Goal: Task Accomplishment & Management: Use online tool/utility

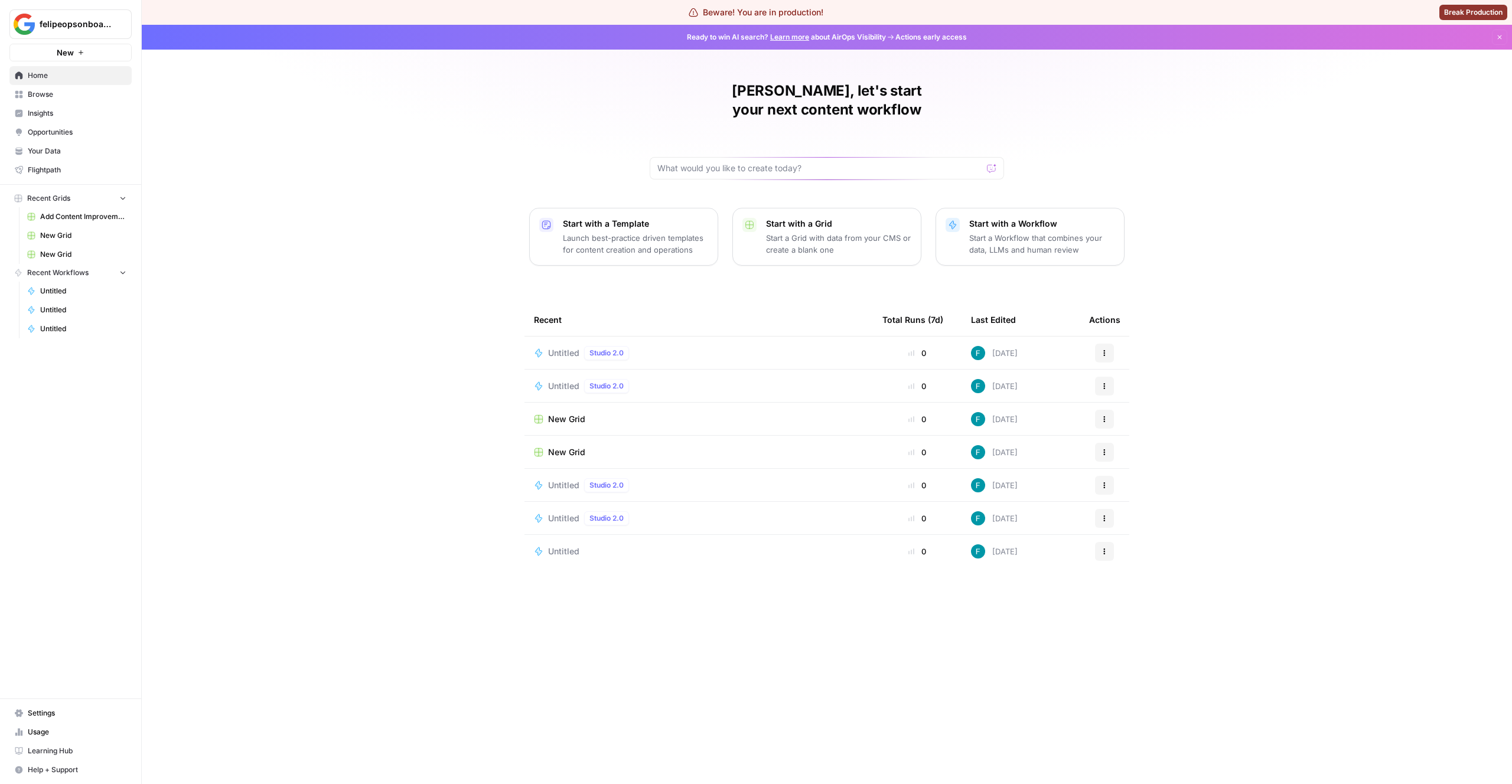
click at [319, 215] on div "Felipe, let's start your next content workflow Start with a Template Launch bes…" at bounding box center [827, 405] width 1370 height 760
click at [565, 347] on span "Untitled" at bounding box center [564, 353] width 31 height 12
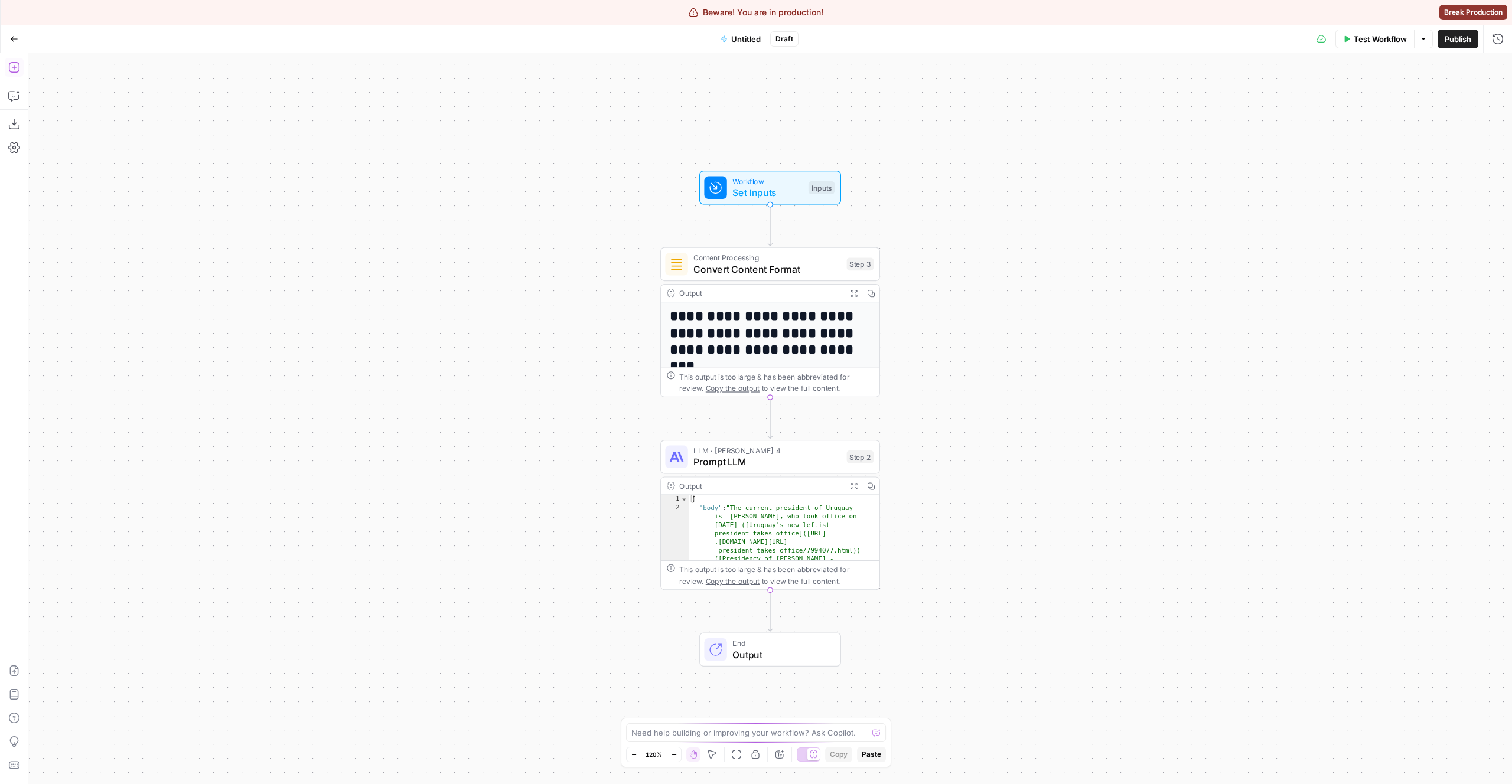
click at [18, 66] on icon "button" at bounding box center [14, 68] width 12 height 12
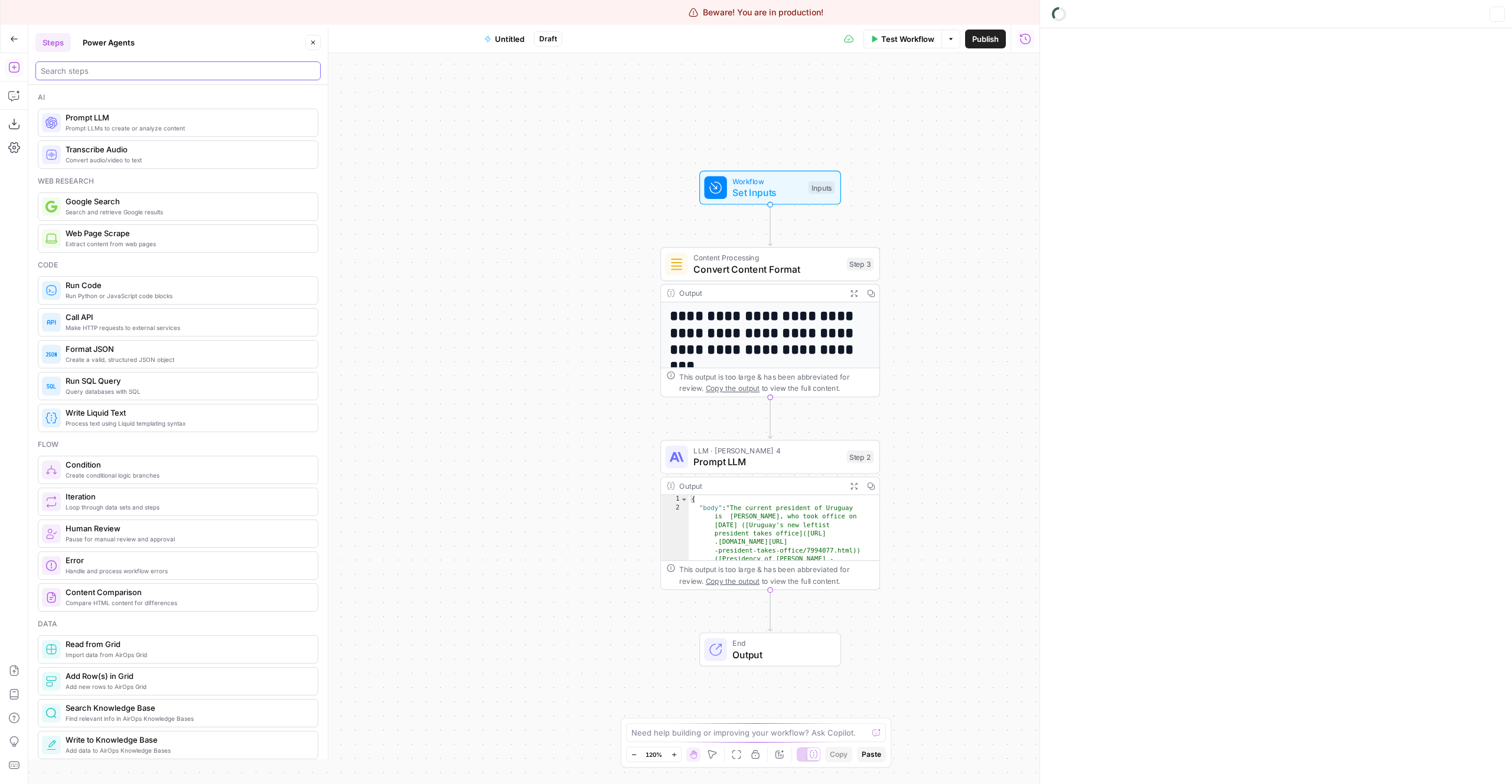
click at [123, 75] on input "search" at bounding box center [178, 71] width 274 height 12
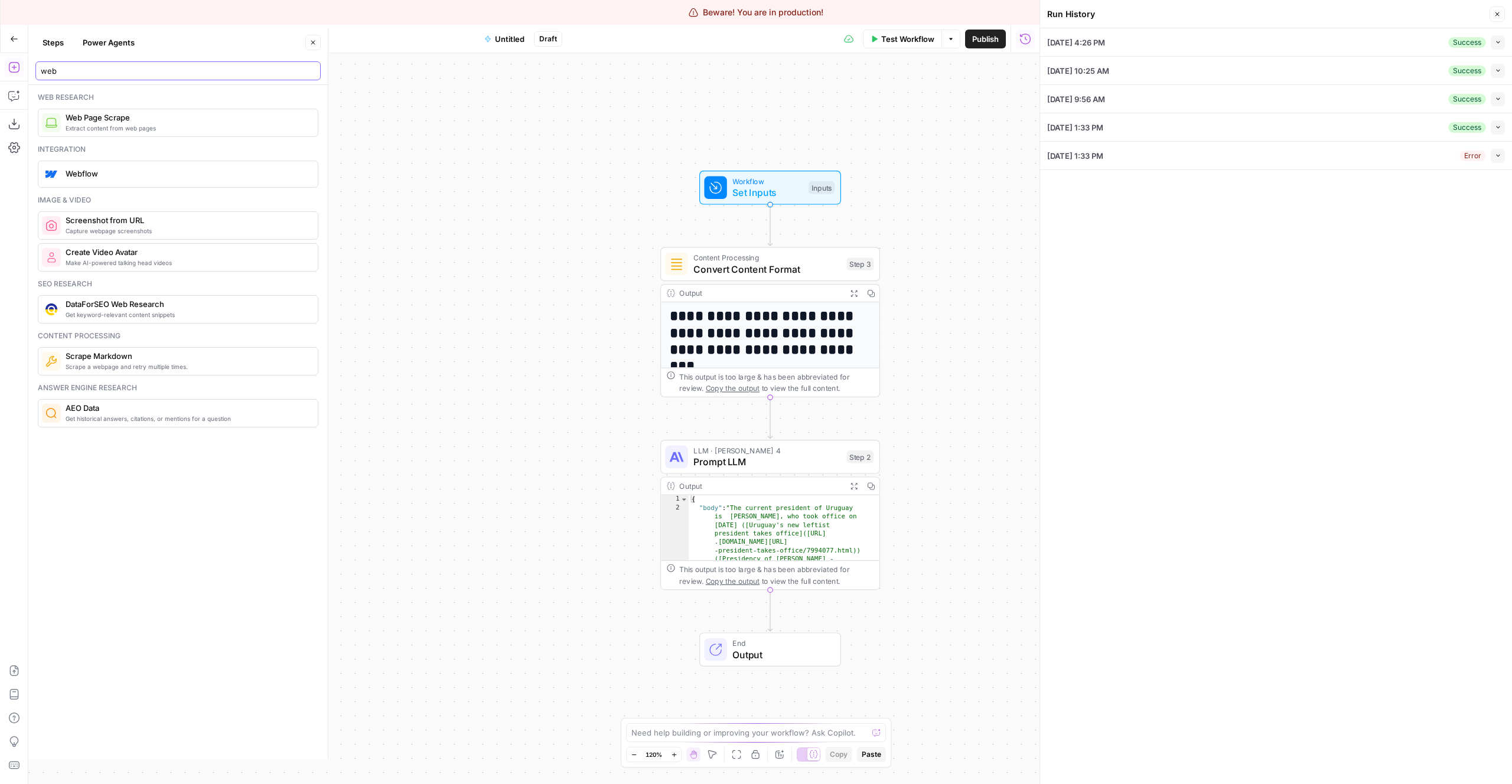
type input "web"
click at [111, 130] on span "Extract content from web pages" at bounding box center [187, 128] width 243 height 9
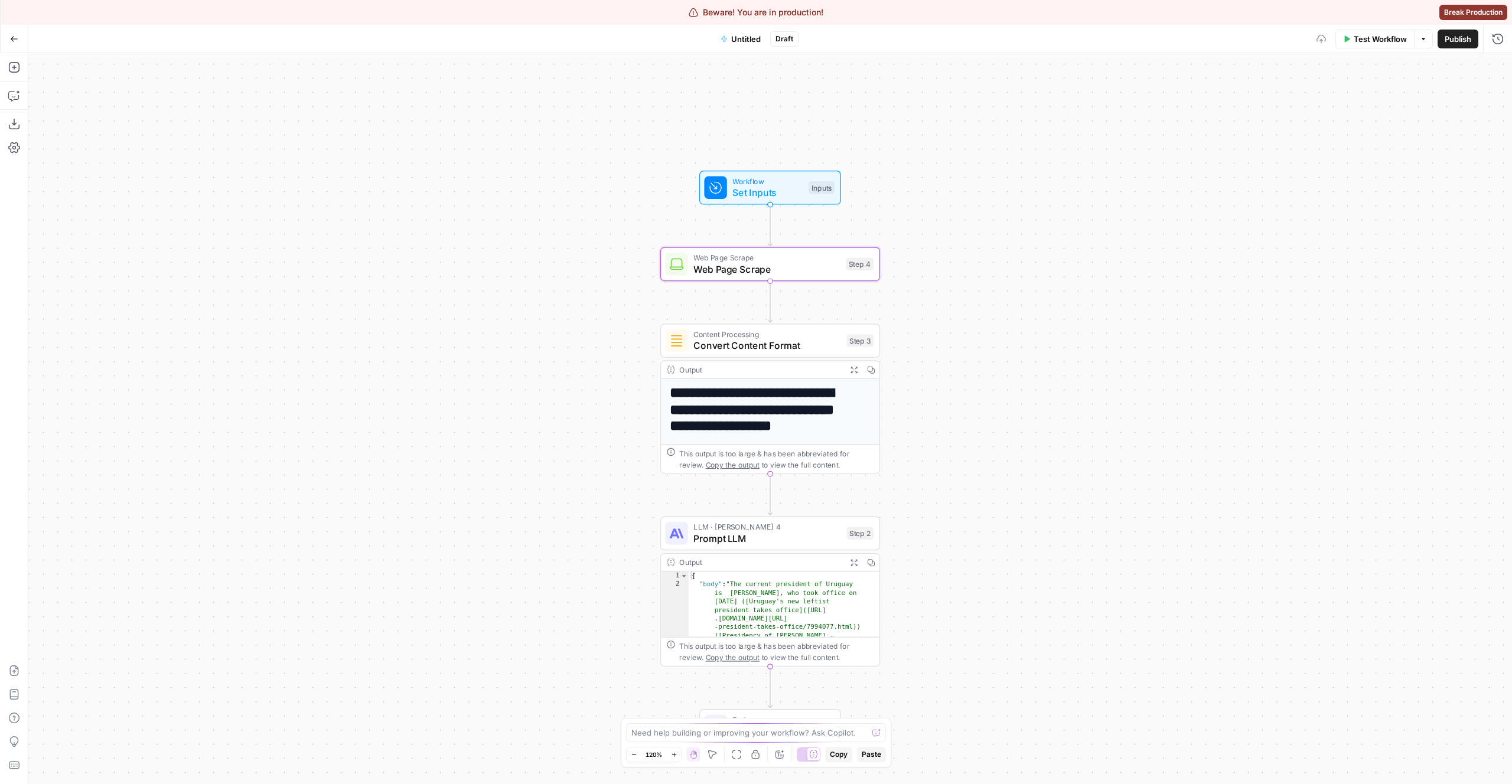
click at [768, 263] on span "Web Page Scrape" at bounding box center [766, 269] width 146 height 14
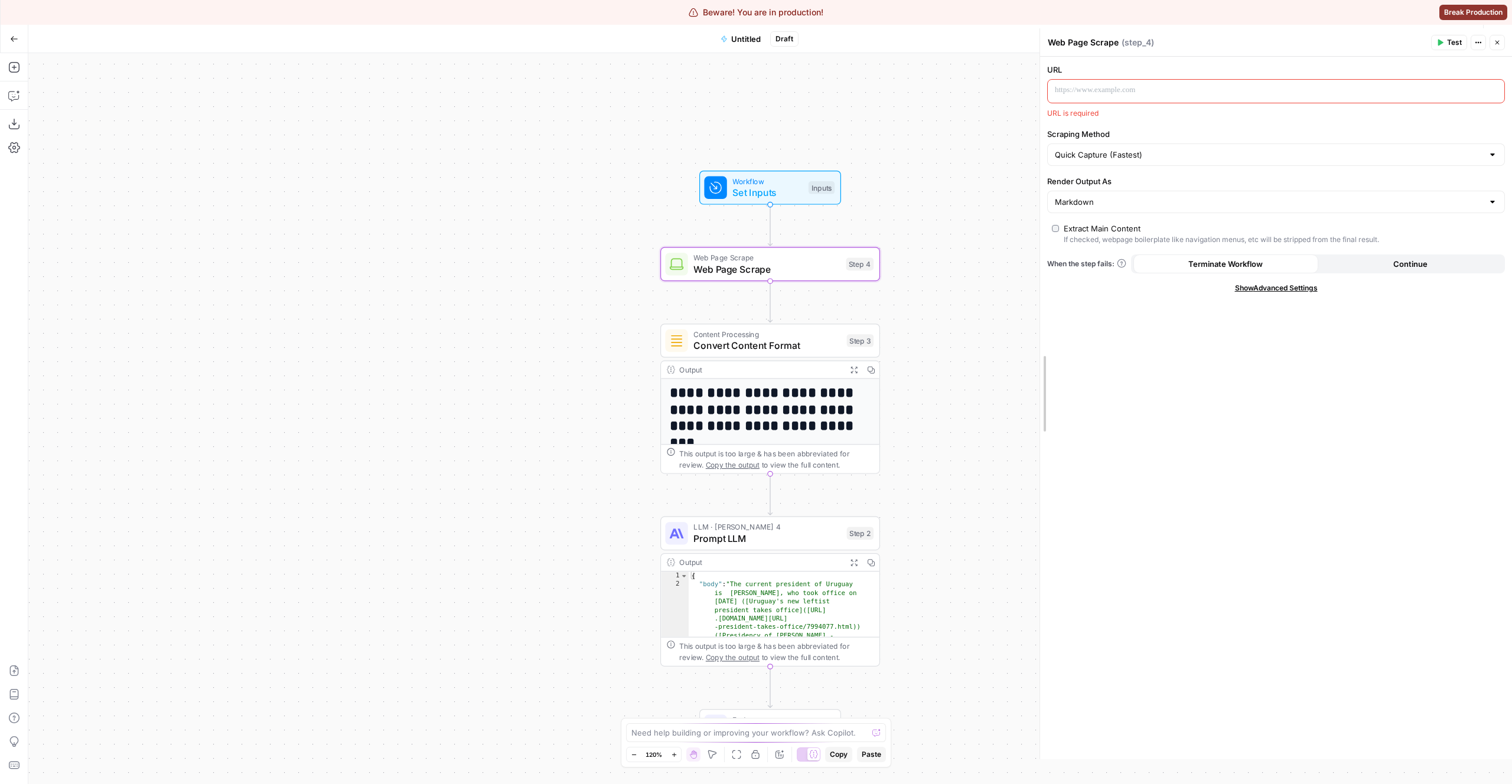
drag, startPoint x: 1037, startPoint y: 111, endPoint x: 972, endPoint y: 129, distance: 67.4
click at [972, 129] on body "**********" at bounding box center [756, 392] width 1512 height 784
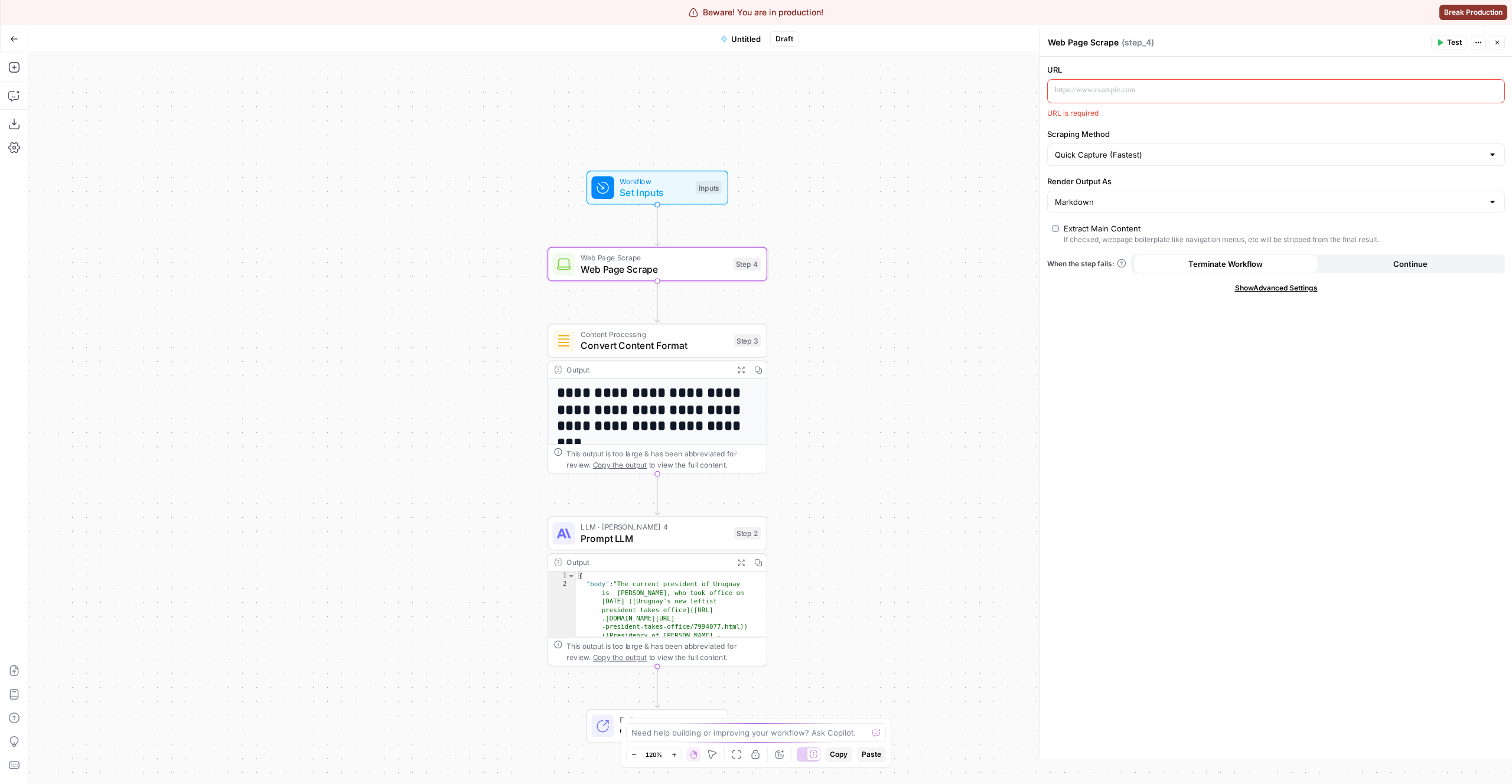
drag, startPoint x: 953, startPoint y: 129, endPoint x: 839, endPoint y: 129, distance: 114.0
click at [839, 129] on div "**********" at bounding box center [770, 419] width 1484 height 731
click at [1092, 146] on div "Quick Capture (Fastest)" at bounding box center [1276, 155] width 458 height 23
type input "Quick Capture (Fastest)"
click at [1155, 131] on label "Scraping Method" at bounding box center [1276, 134] width 458 height 12
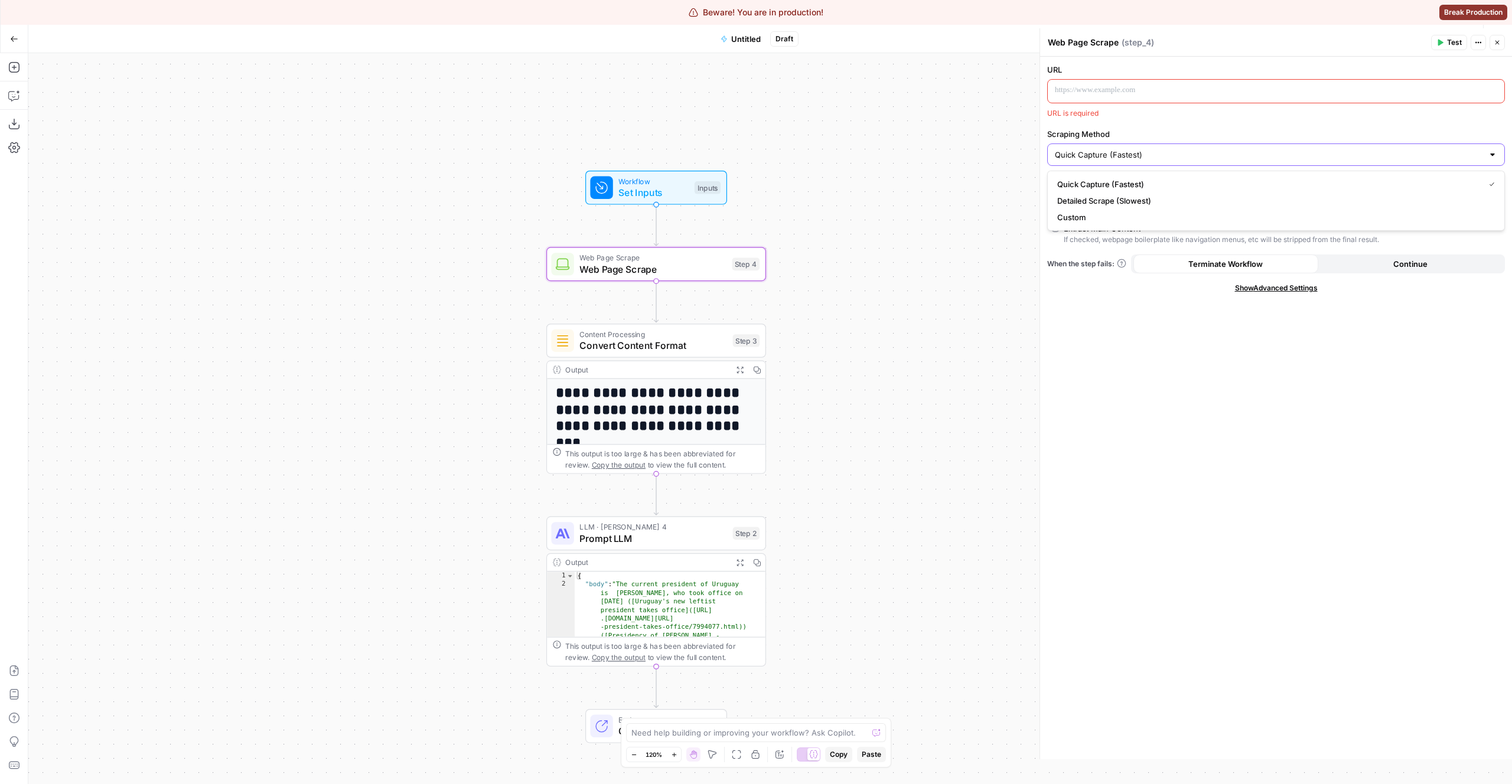
click at [1155, 149] on input "Quick Capture (Fastest)" at bounding box center [1269, 155] width 428 height 12
type input "Quick Capture (Fastest)"
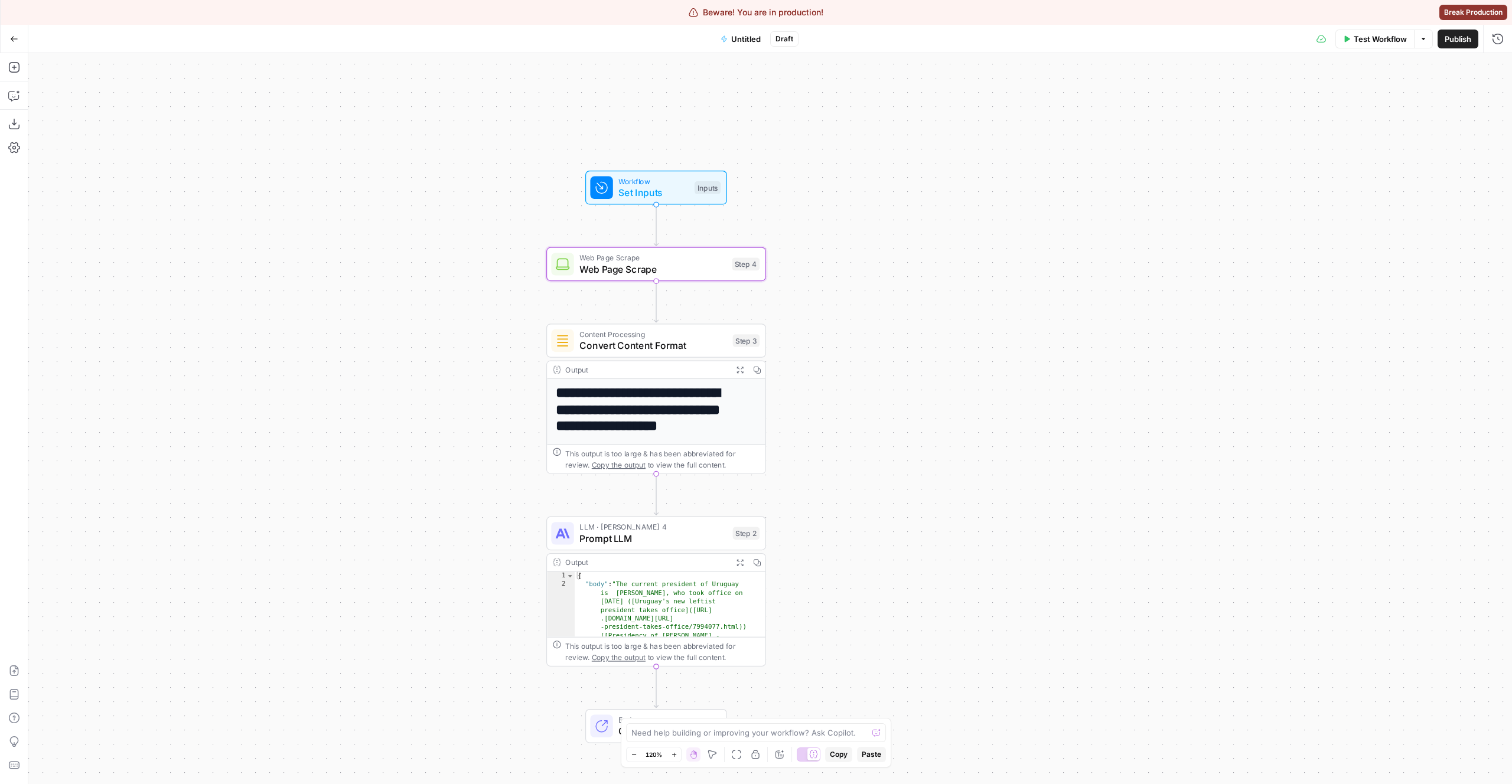
click at [598, 266] on span "Web Page Scrape" at bounding box center [653, 269] width 146 height 14
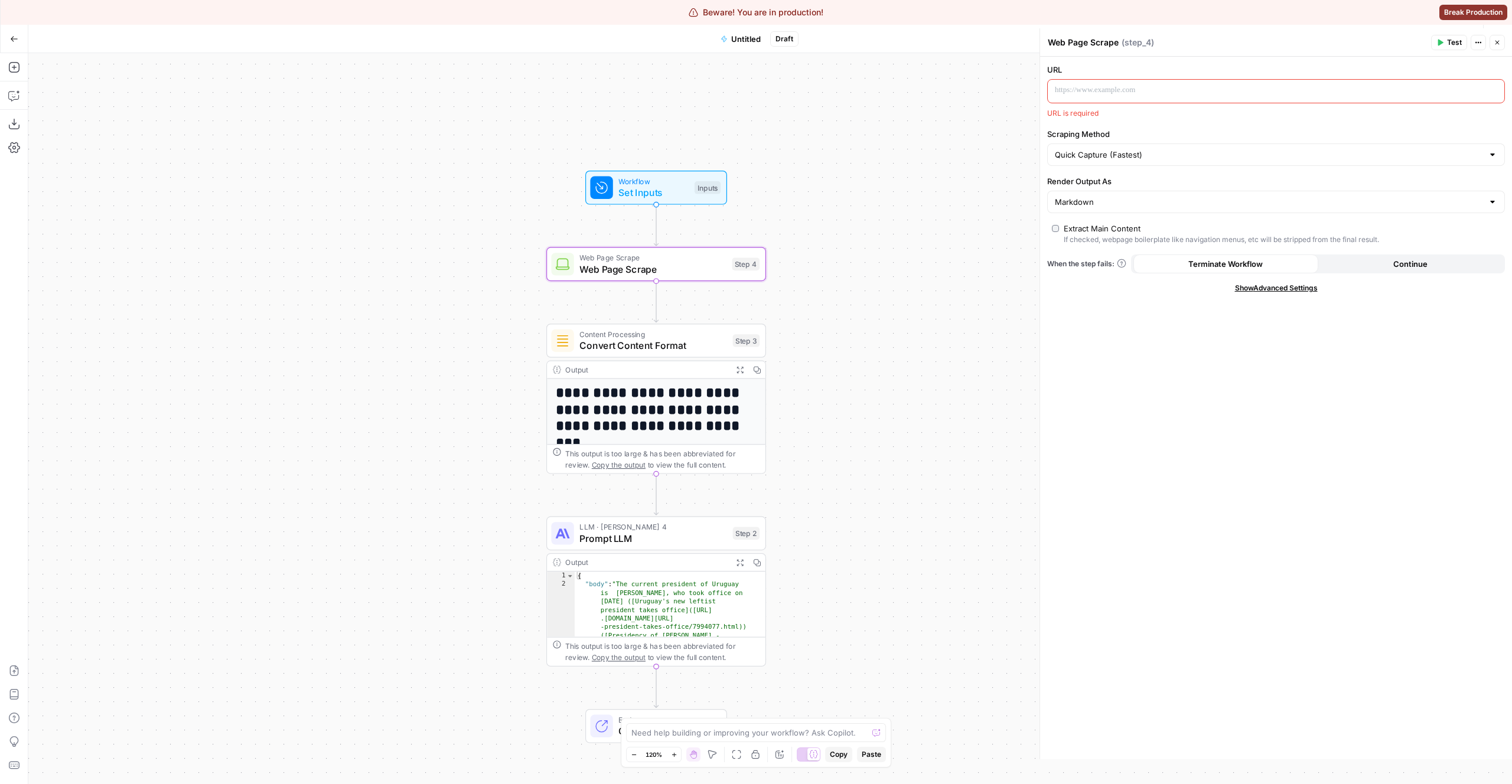
click at [1080, 265] on span "When the step fails:" at bounding box center [1087, 264] width 79 height 11
click at [1243, 289] on span "Show Advanced Settings" at bounding box center [1277, 288] width 83 height 11
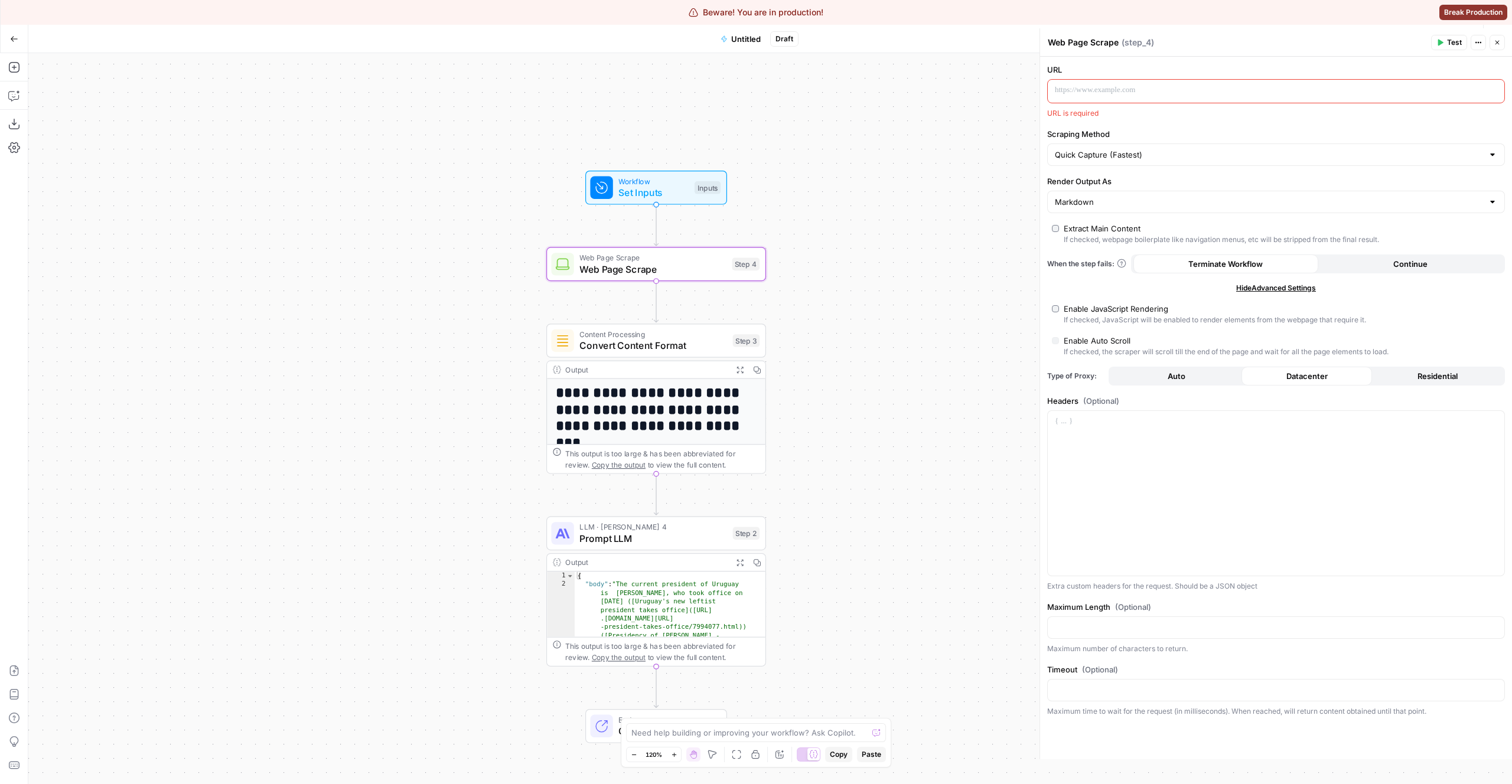
click at [1243, 289] on span "Hide Advanced Settings" at bounding box center [1276, 288] width 80 height 11
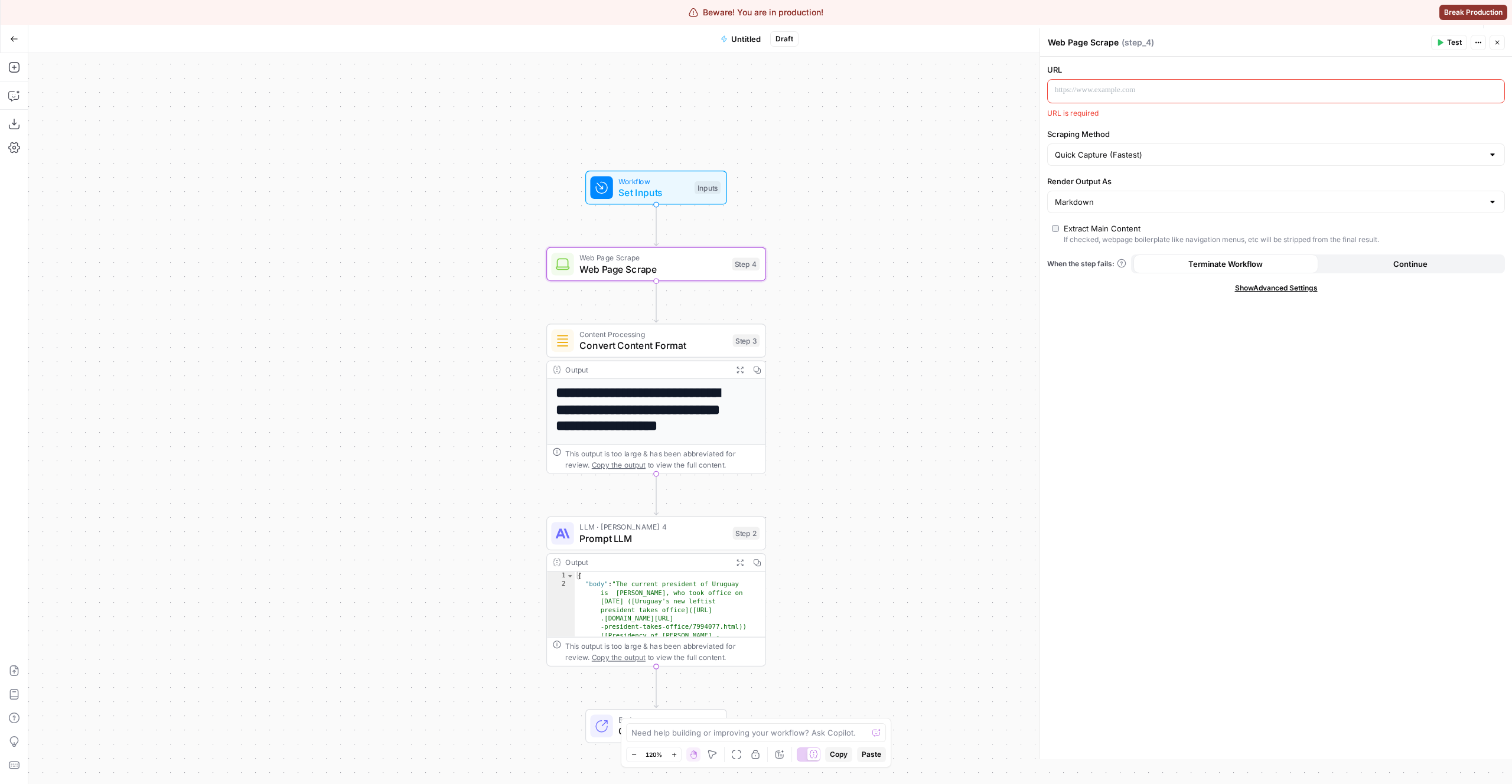
click at [1243, 289] on span "Show Advanced Settings" at bounding box center [1277, 288] width 83 height 11
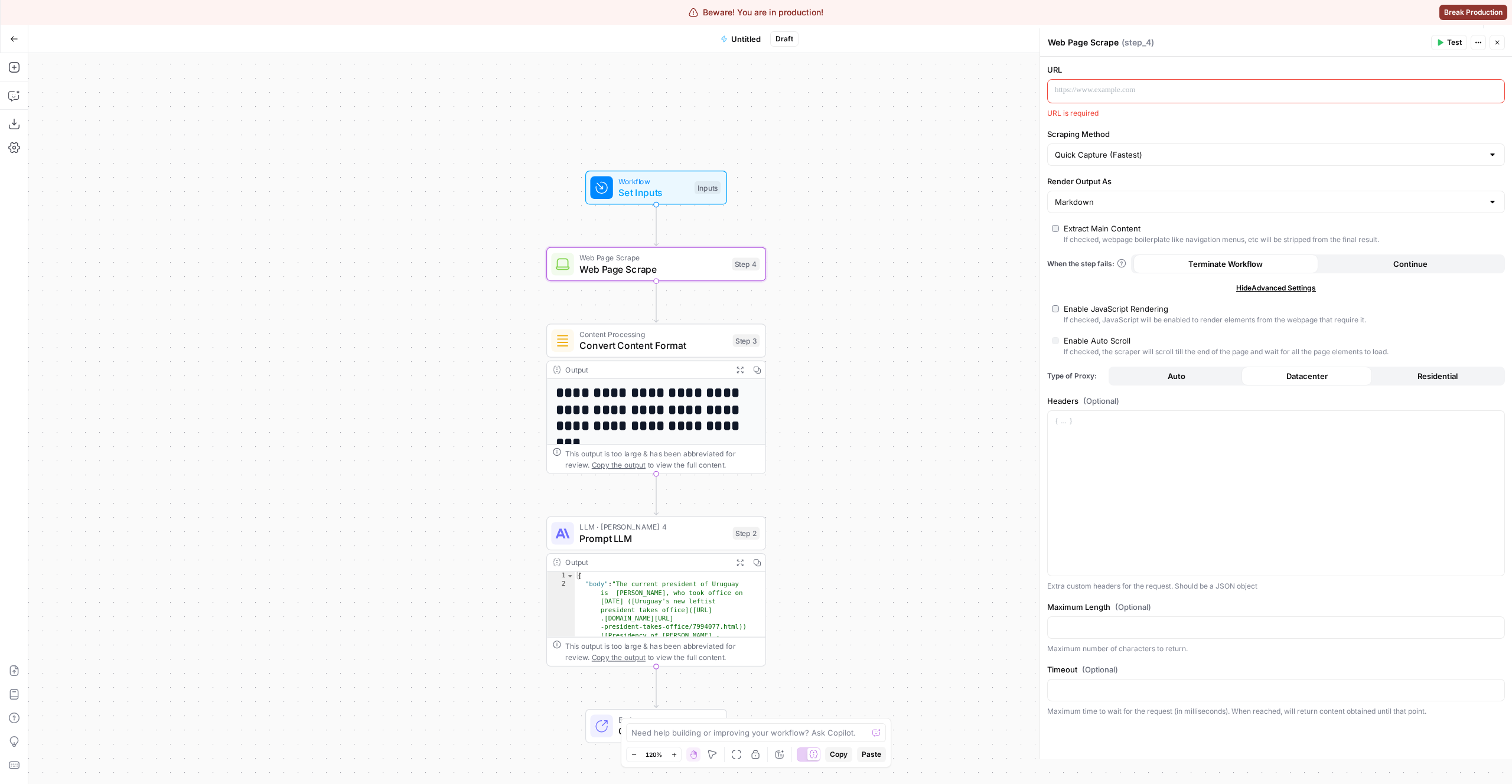
click at [774, 570] on div "**********" at bounding box center [770, 419] width 1484 height 731
click at [1194, 377] on button "Auto" at bounding box center [1176, 376] width 130 height 19
type input "Custom"
click at [1296, 372] on span "Datacenter" at bounding box center [1307, 376] width 41 height 12
click at [1452, 372] on span "Residential" at bounding box center [1438, 376] width 40 height 12
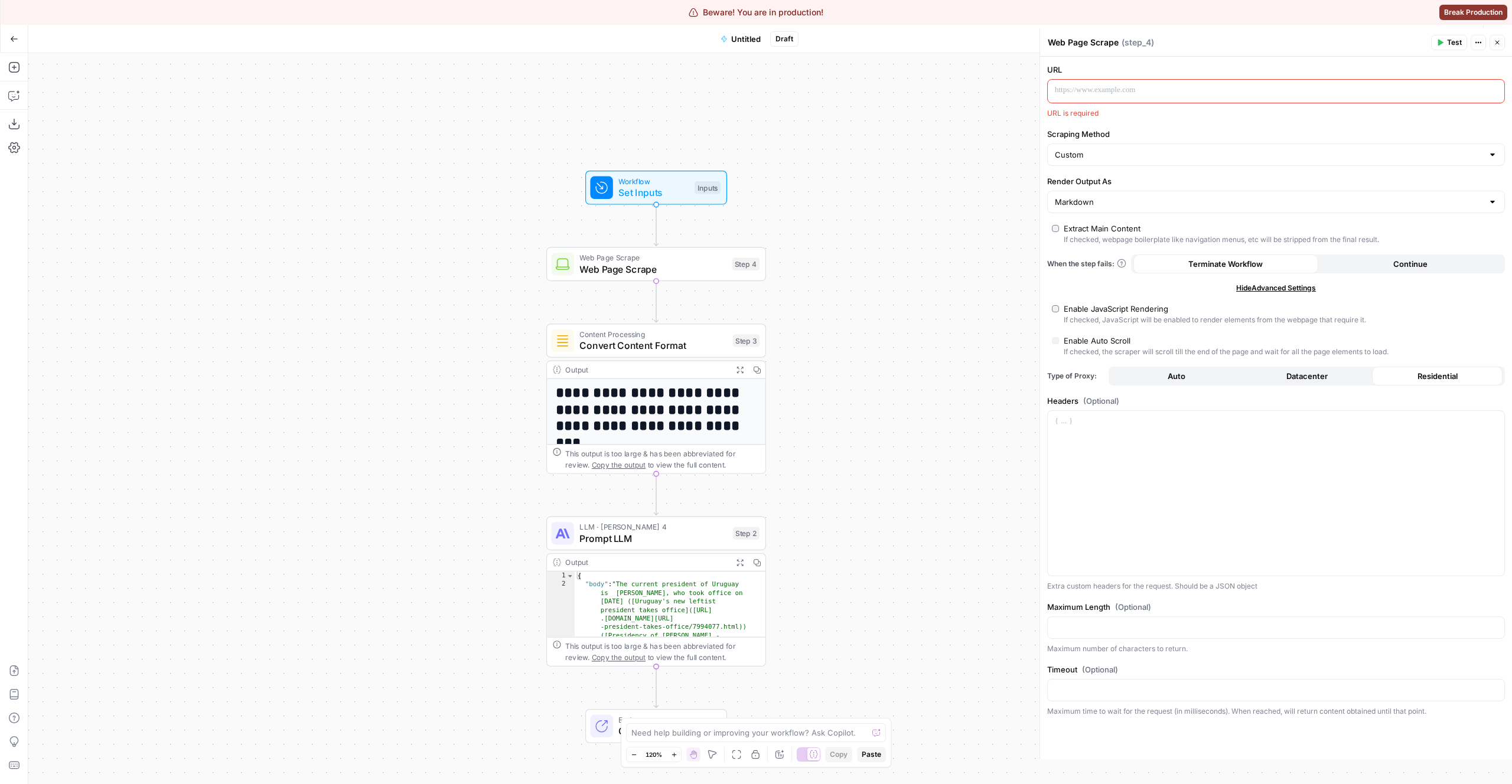
click at [1270, 365] on div "URL URL is required Scraping Method Custom Render Output As Markdown Extract Ma…" at bounding box center [1276, 408] width 472 height 703
click at [1303, 377] on span "Datacenter" at bounding box center [1307, 376] width 41 height 12
click at [1219, 383] on button "Auto" at bounding box center [1176, 376] width 130 height 19
click at [1187, 143] on div "Custom" at bounding box center [1276, 155] width 458 height 23
click at [1187, 141] on div "Scraping Method Custom" at bounding box center [1276, 147] width 458 height 38
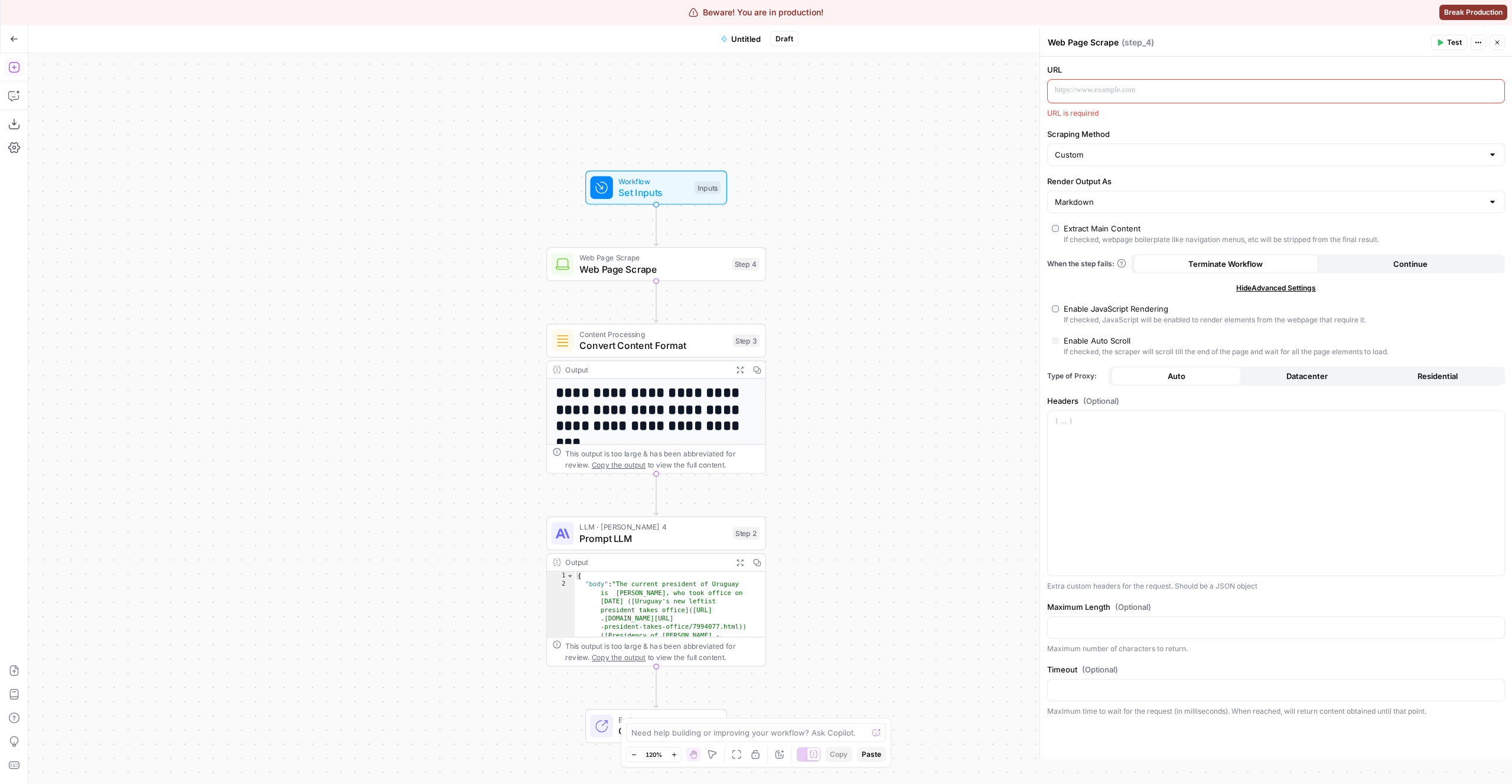
click at [12, 65] on icon "button" at bounding box center [14, 68] width 12 height 12
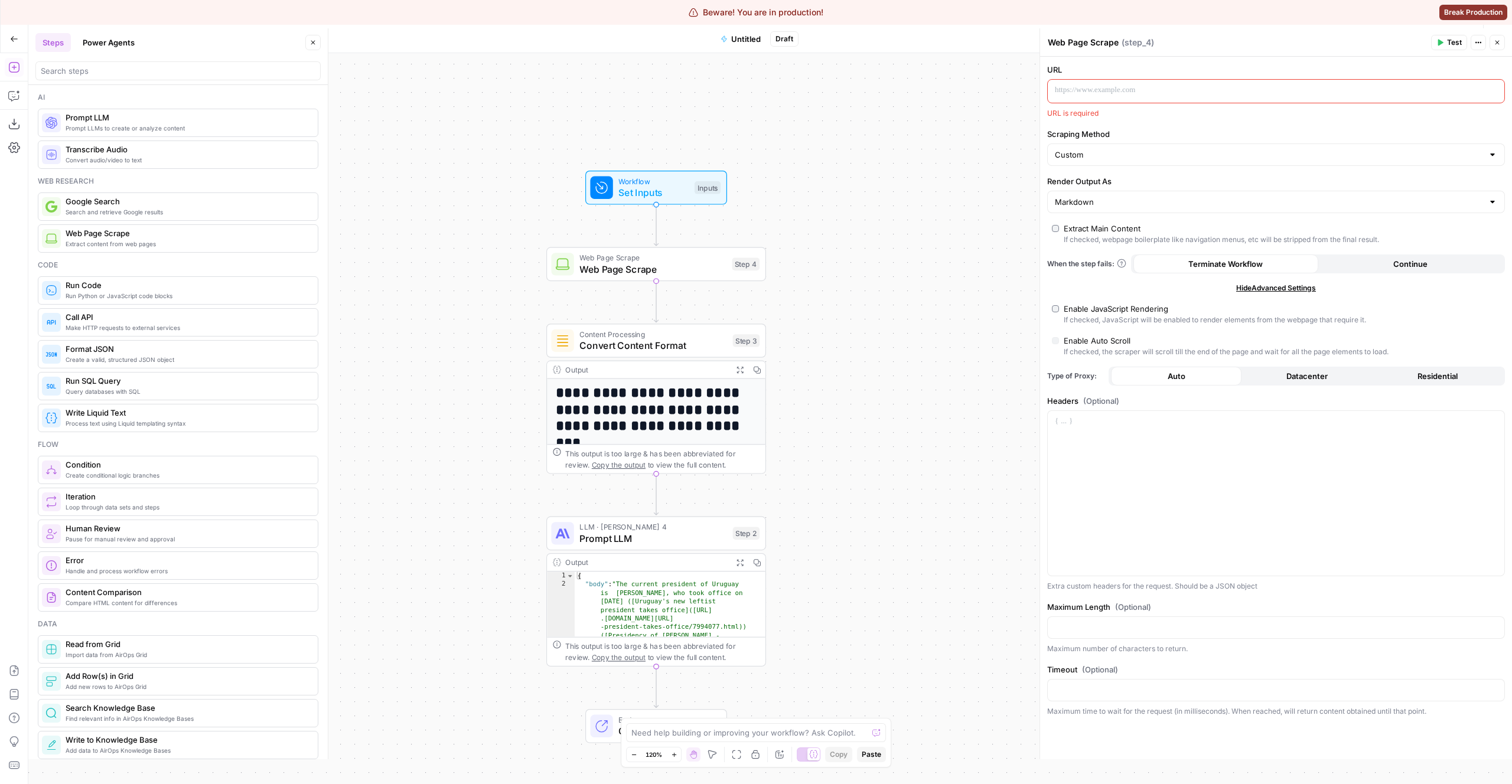
click at [88, 82] on header "Steps Power Agents Close" at bounding box center [178, 57] width 299 height 57
click at [88, 77] on div at bounding box center [178, 71] width 285 height 19
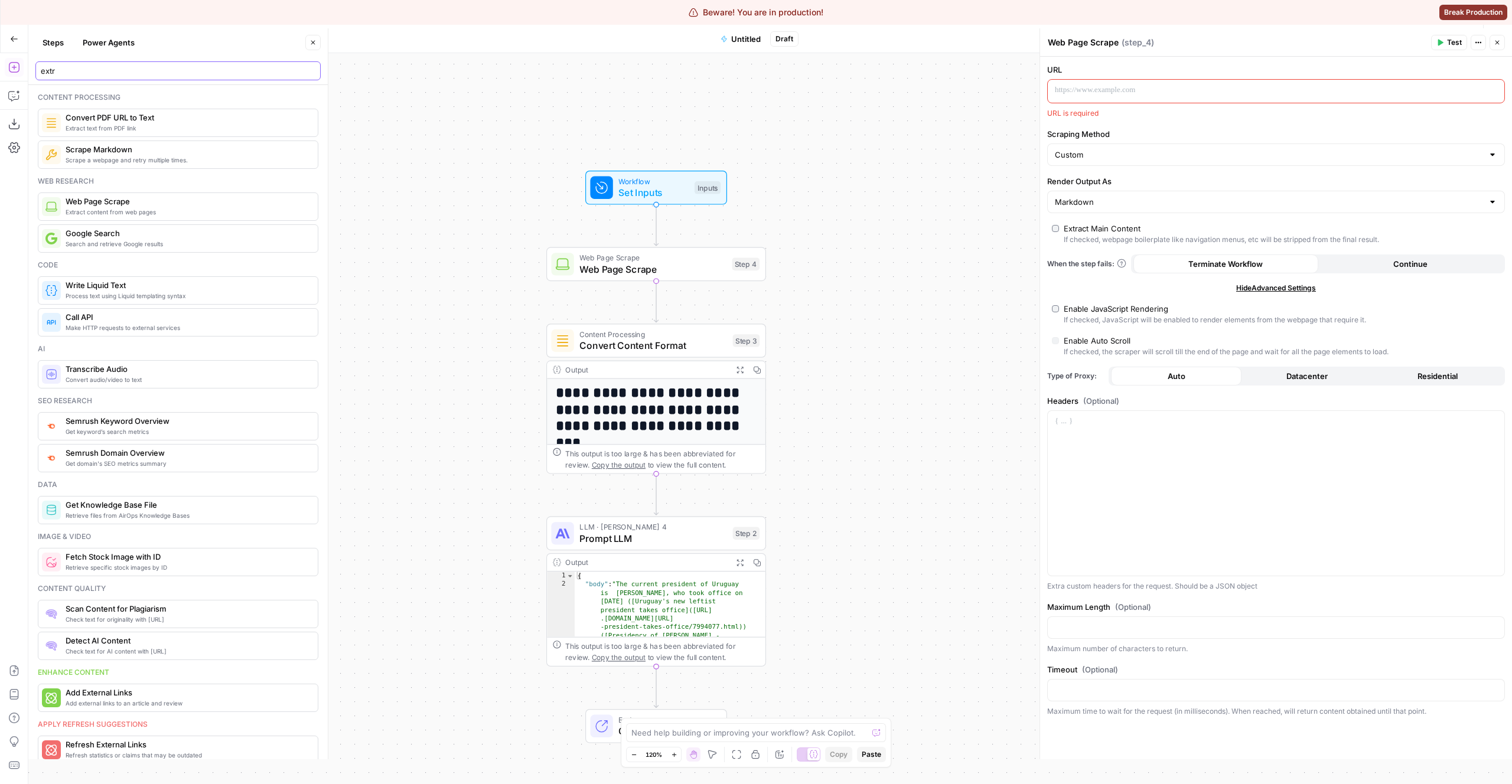
type input "ext"
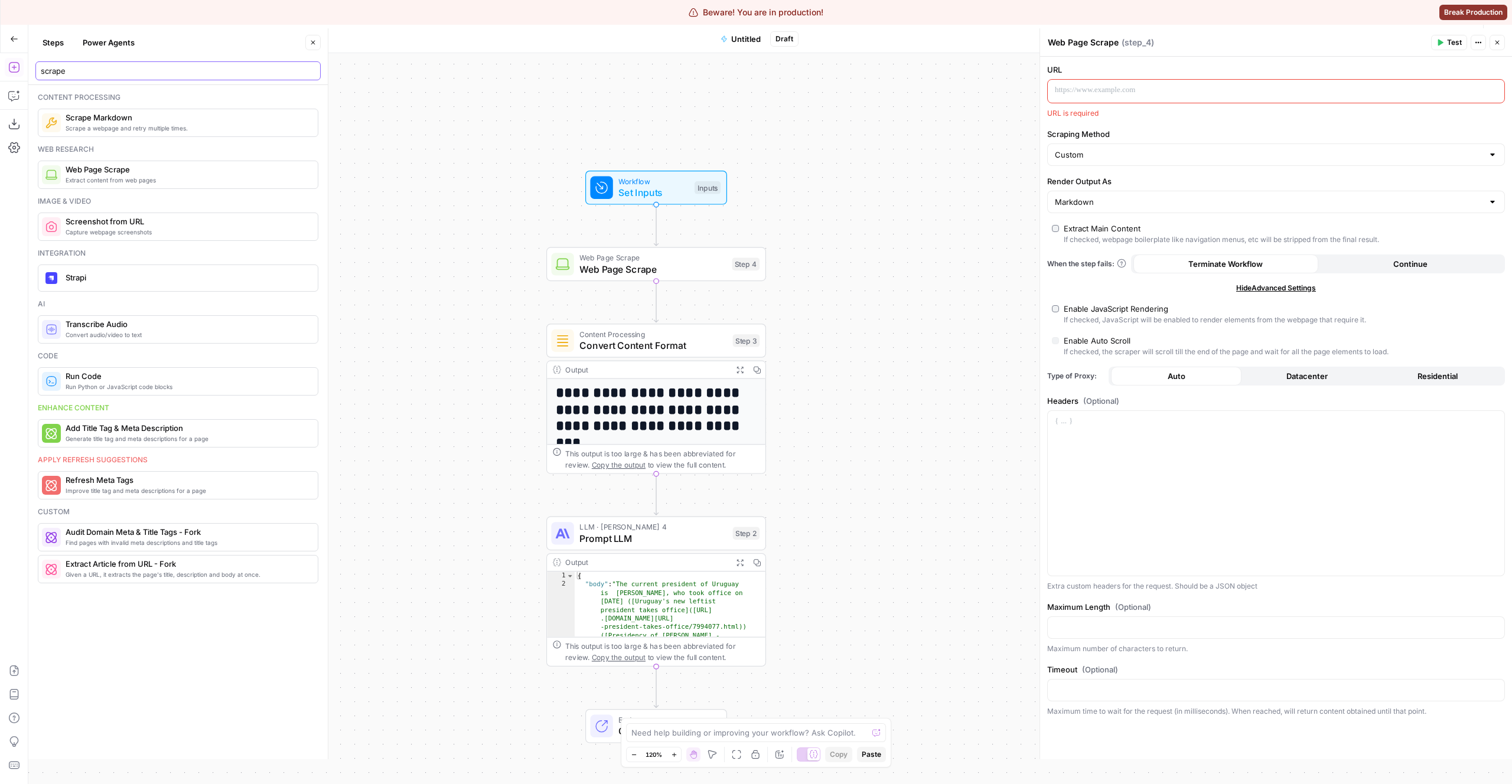
type input "scrape"
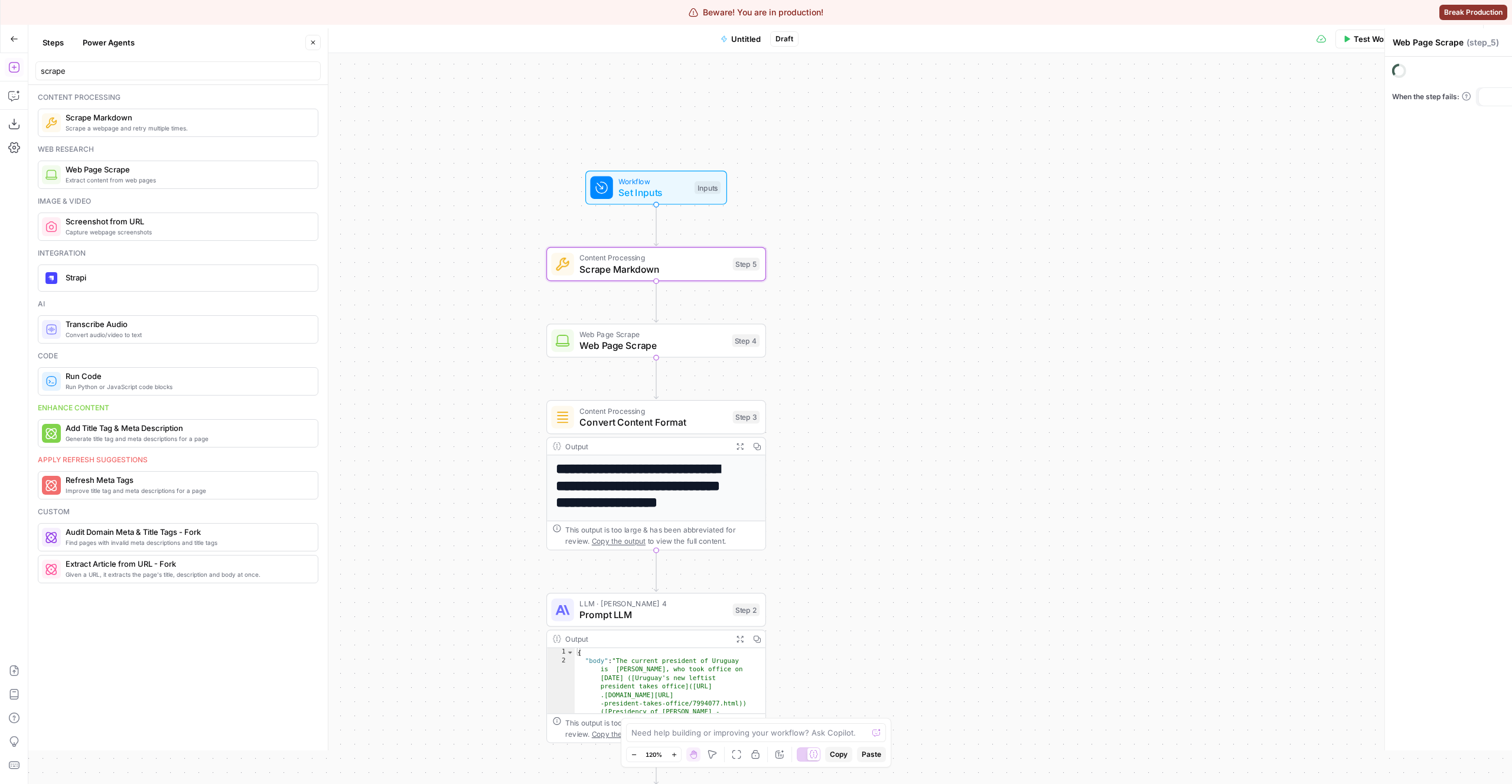
type textarea "Scrape Markdown"
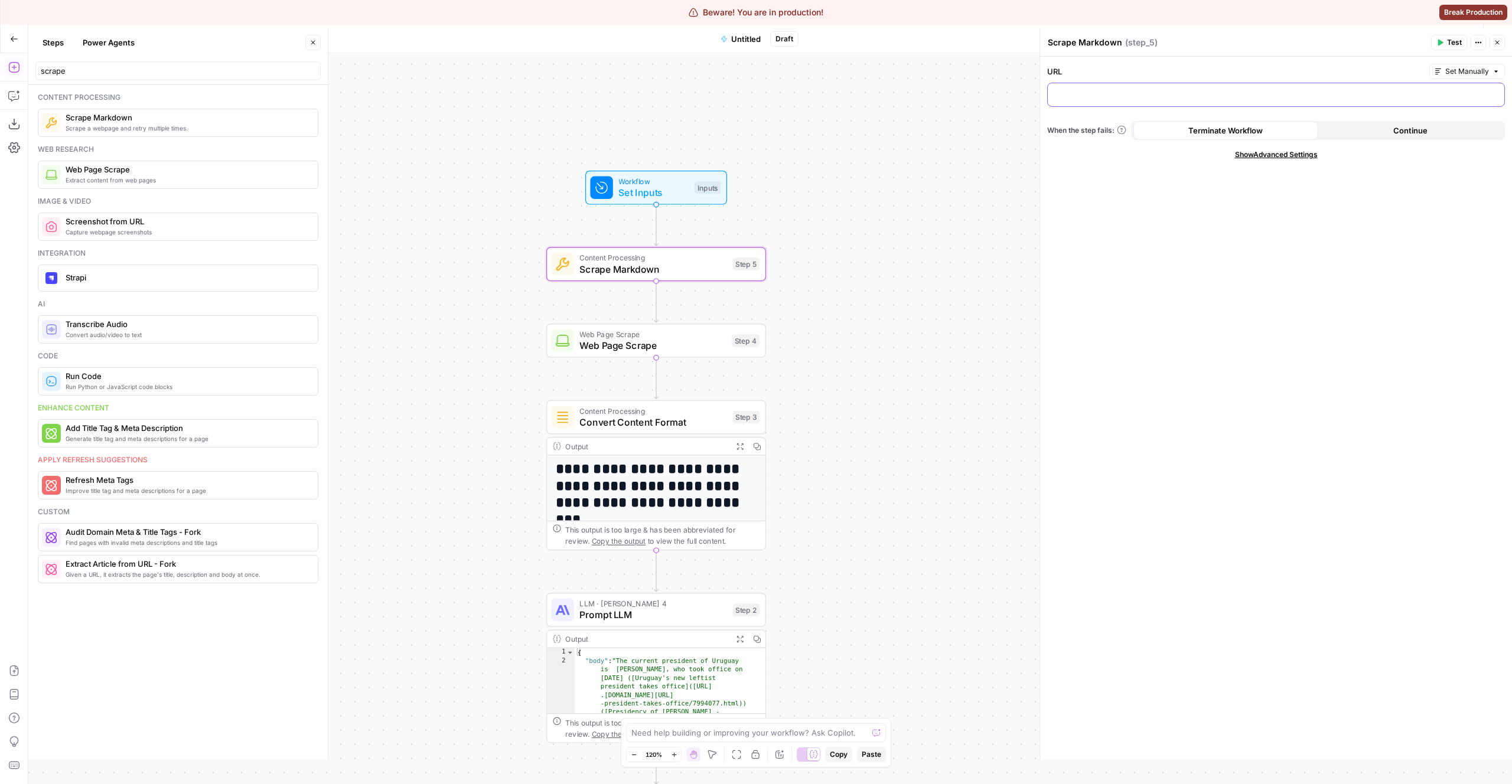
click at [1142, 89] on p at bounding box center [1276, 94] width 442 height 12
click at [101, 69] on input "scrape" at bounding box center [178, 71] width 274 height 12
click at [101, 69] on input "scrape" at bounding box center [178, 71] width 274 height 12
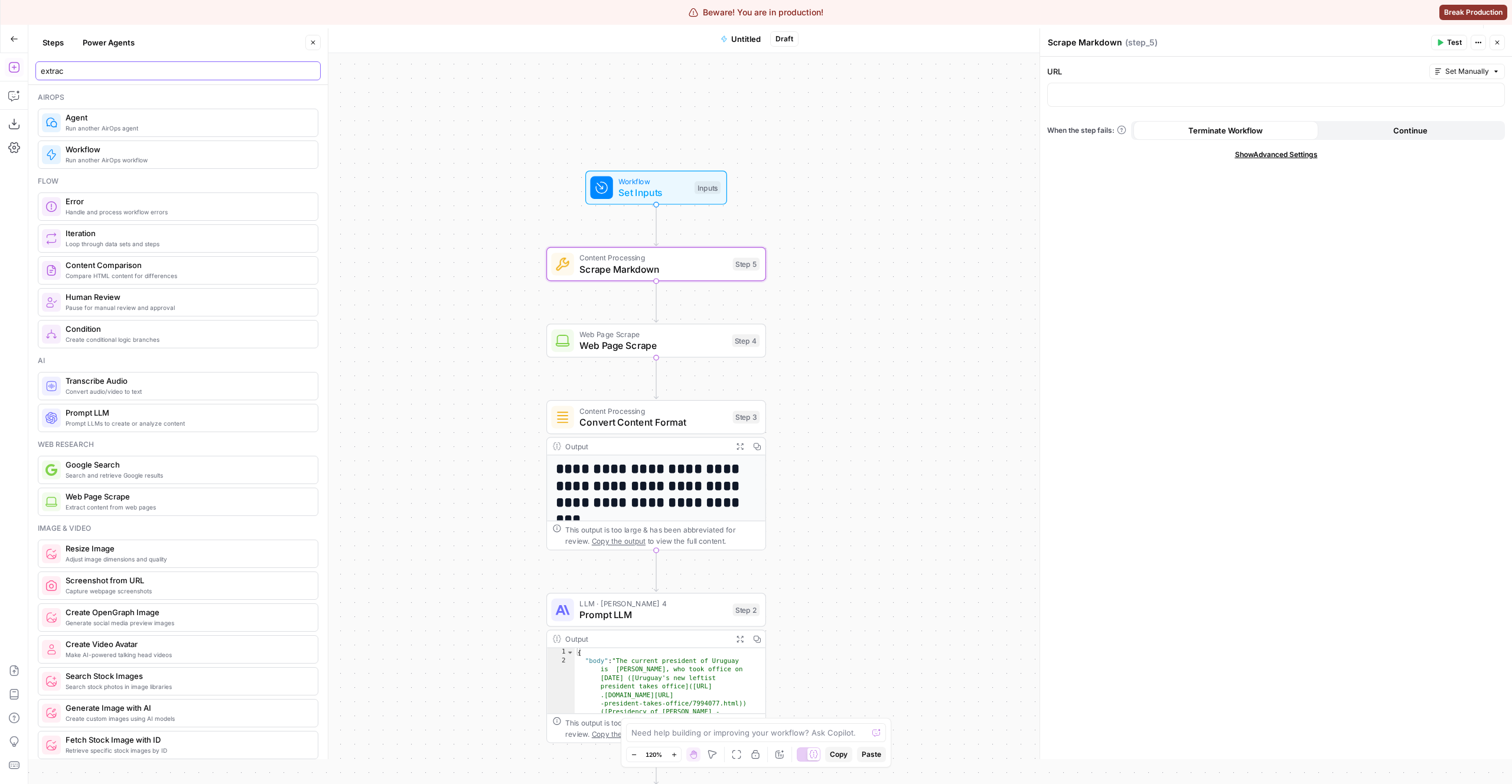
type input "extract"
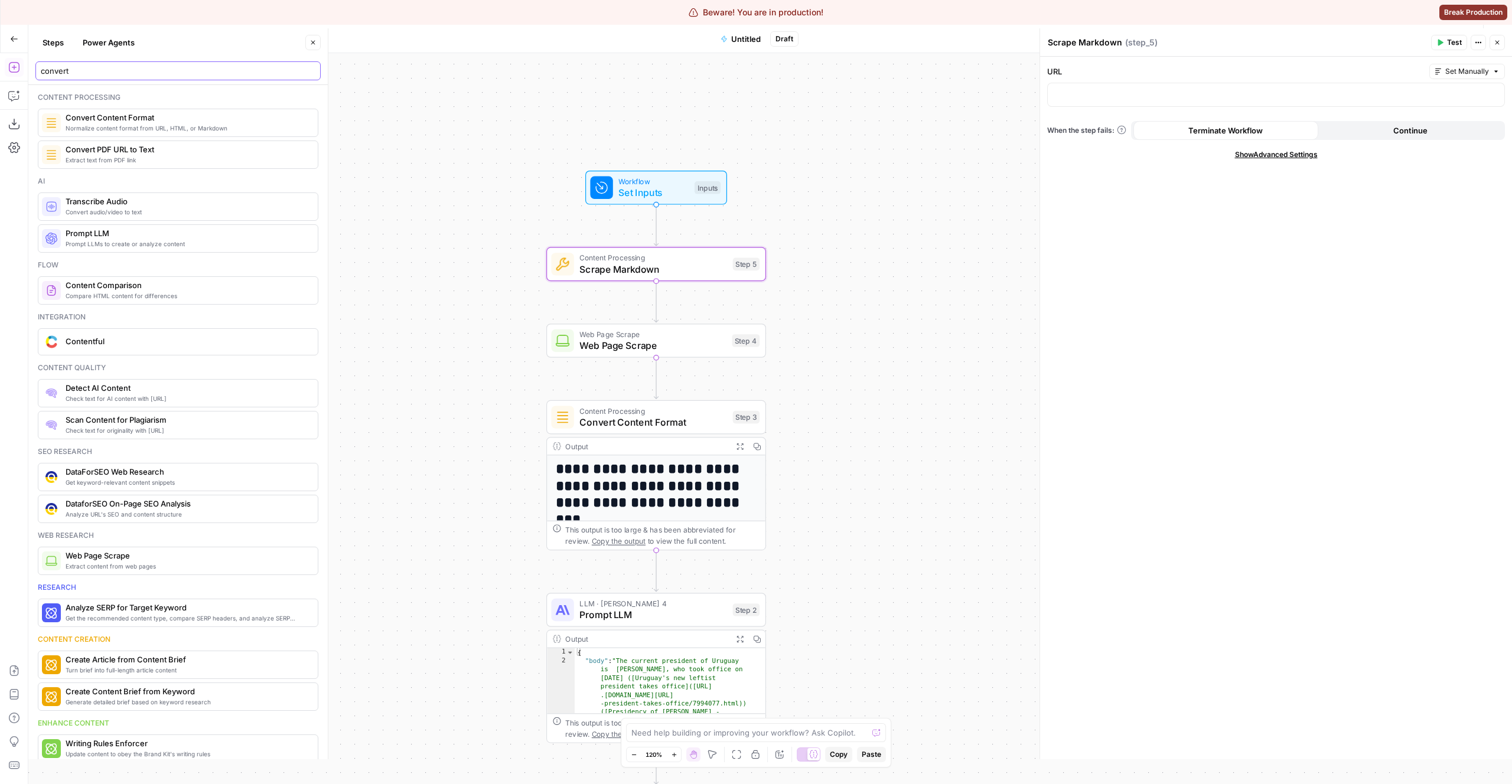
type input "convert"
click at [123, 133] on div "Normalize content format from URL, HTML, or Markdown Convert Content Format" at bounding box center [178, 123] width 280 height 28
type textarea "Convert Content Format"
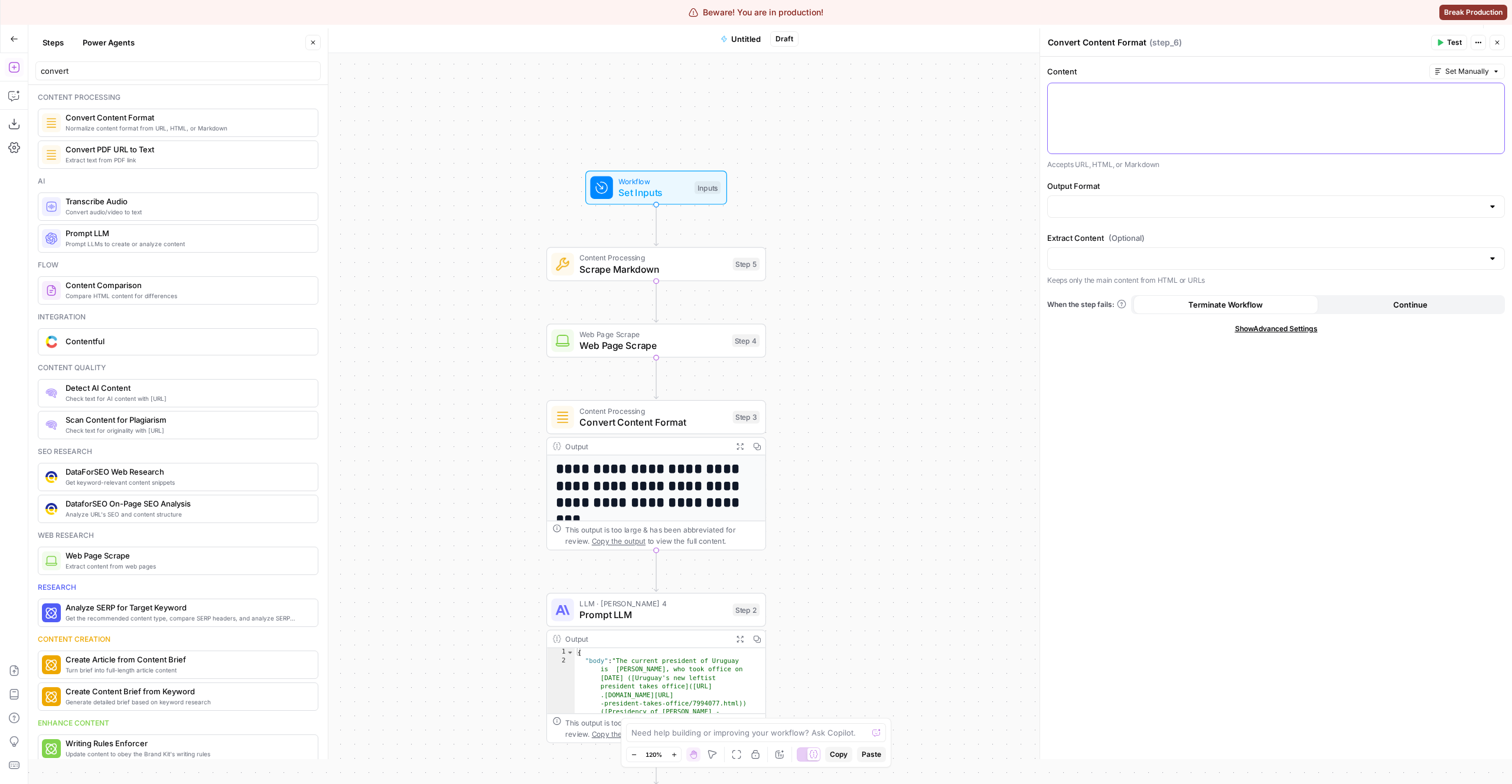
click at [1147, 116] on div at bounding box center [1276, 119] width 456 height 71
drag, startPoint x: 1142, startPoint y: 166, endPoint x: 1053, endPoint y: 161, distance: 89.1
click at [1053, 161] on p "Accepts URL, HTML, or Markdown" at bounding box center [1276, 165] width 458 height 12
click at [1110, 165] on p "Accepts URL, HTML, or Markdown" at bounding box center [1276, 165] width 458 height 12
click at [1101, 196] on div at bounding box center [1276, 207] width 458 height 23
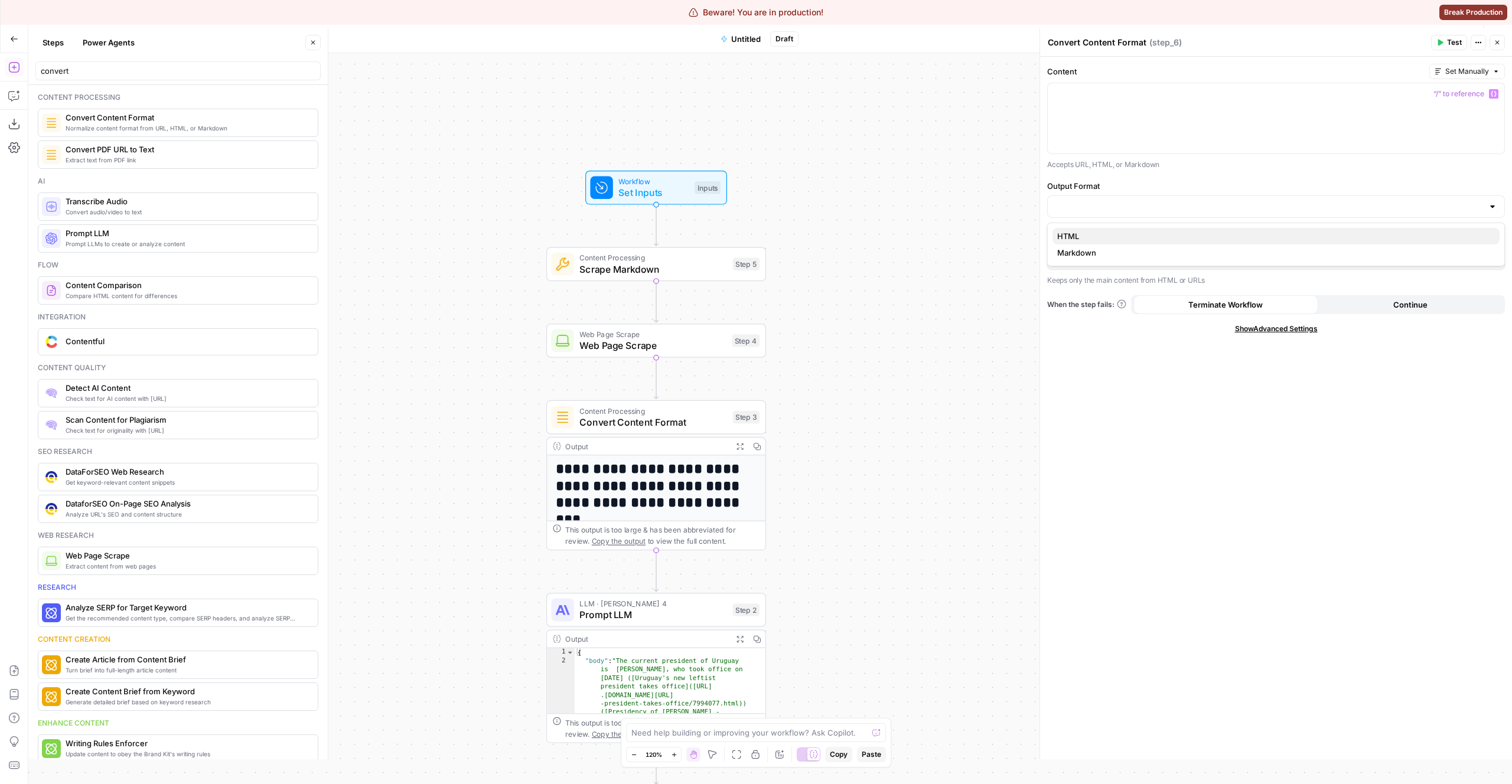
click at [1104, 233] on span "HTML" at bounding box center [1274, 236] width 433 height 12
type input "HTML"
click at [1104, 203] on input "Output Format" at bounding box center [1269, 207] width 428 height 12
click at [1107, 250] on span "Markdown" at bounding box center [1274, 253] width 433 height 12
type input "Markdown"
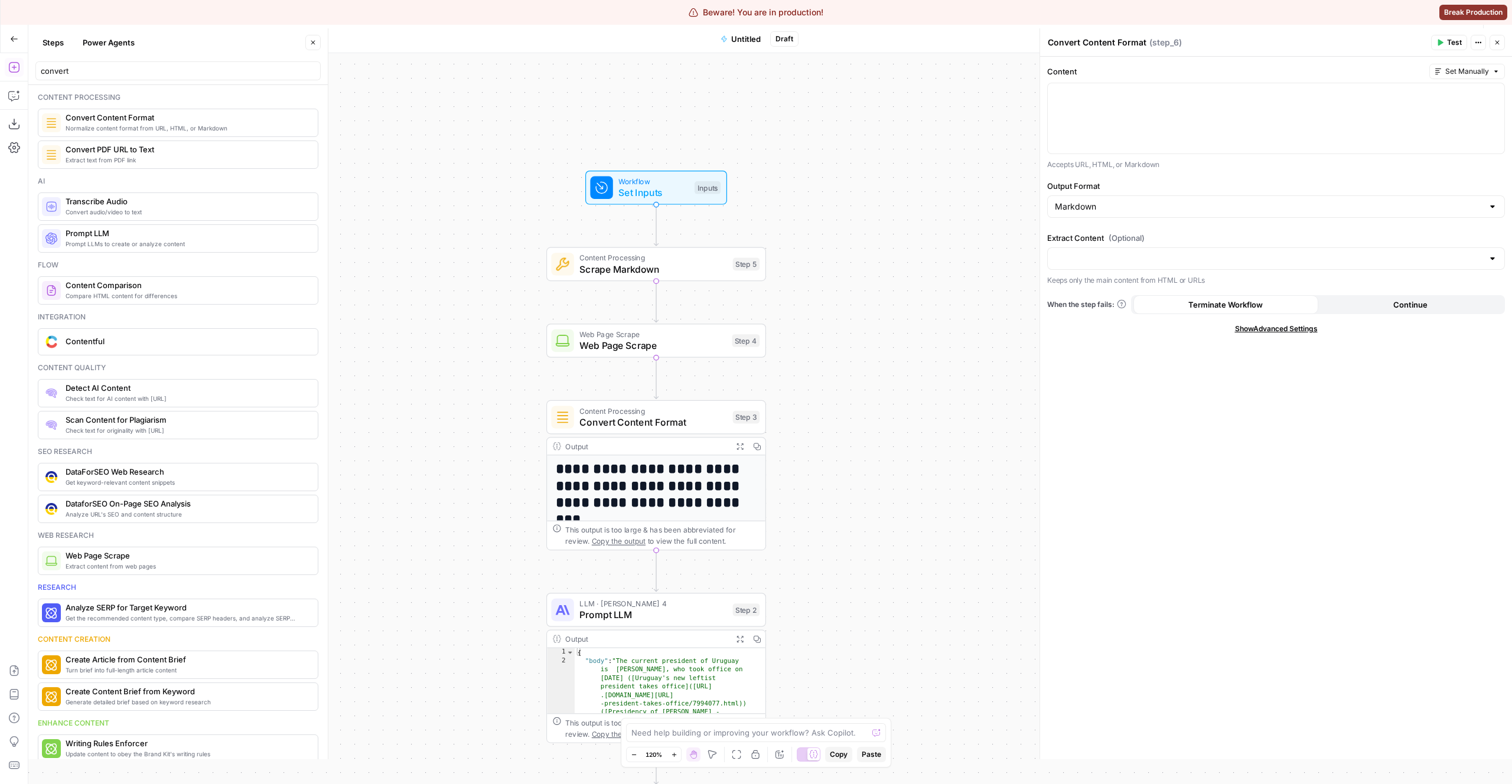
click at [1120, 196] on div "Markdown" at bounding box center [1276, 207] width 458 height 23
type input "Markdown"
click at [1118, 290] on div "Content Set Manually Accepts URL, HTML, or Markdown Output Format Markdown Extr…" at bounding box center [1276, 408] width 472 height 703
click at [1125, 236] on span "(Optional)" at bounding box center [1127, 238] width 36 height 12
click at [1125, 253] on input "Extract Content (Optional)" at bounding box center [1269, 259] width 428 height 12
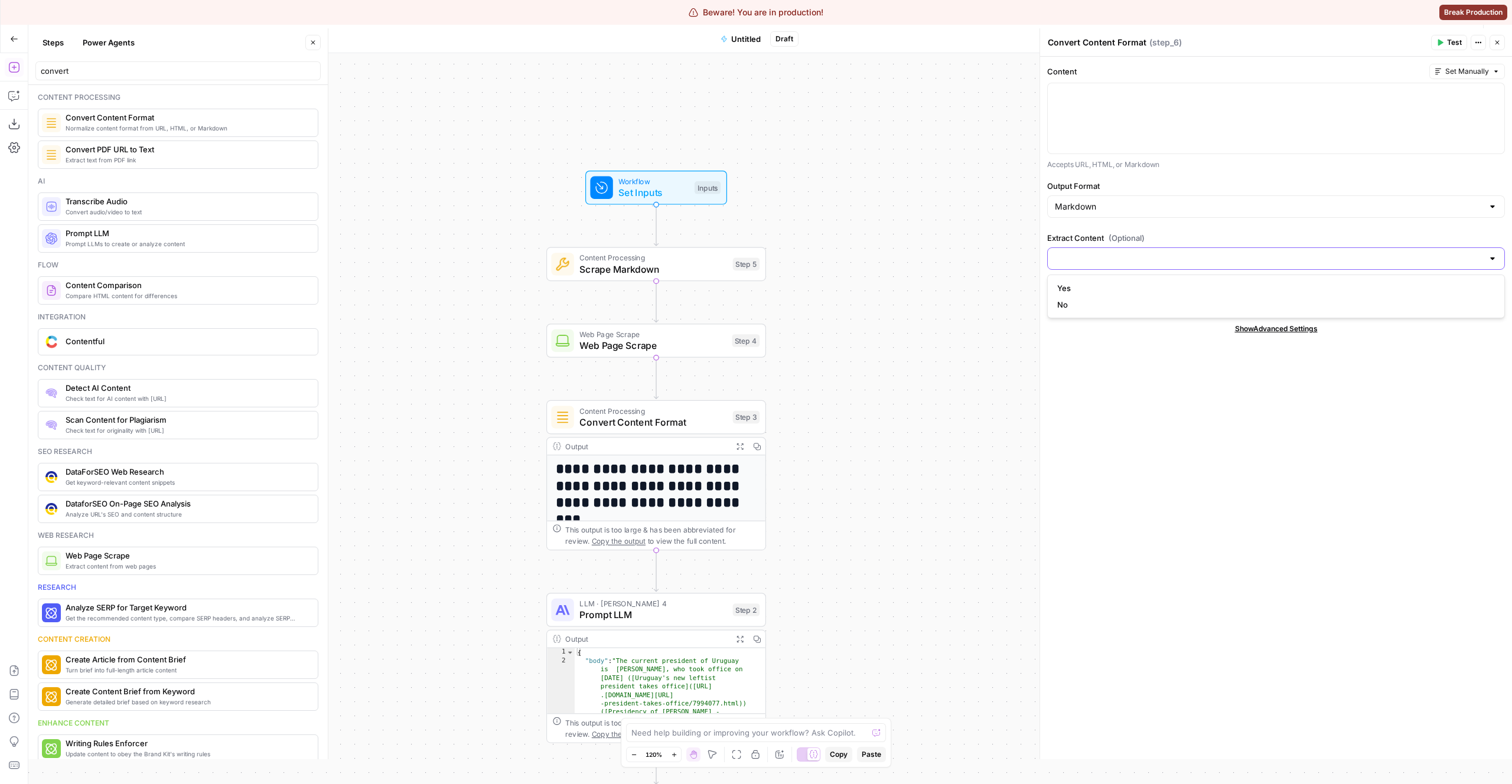
click at [1114, 257] on input "Extract Content (Optional)" at bounding box center [1269, 259] width 428 height 12
click at [1089, 113] on div at bounding box center [1276, 119] width 456 height 71
click at [607, 251] on div "Content Processing Scrape Markdown Step 5 Copy step Delete step Add Note Test" at bounding box center [656, 265] width 220 height 34
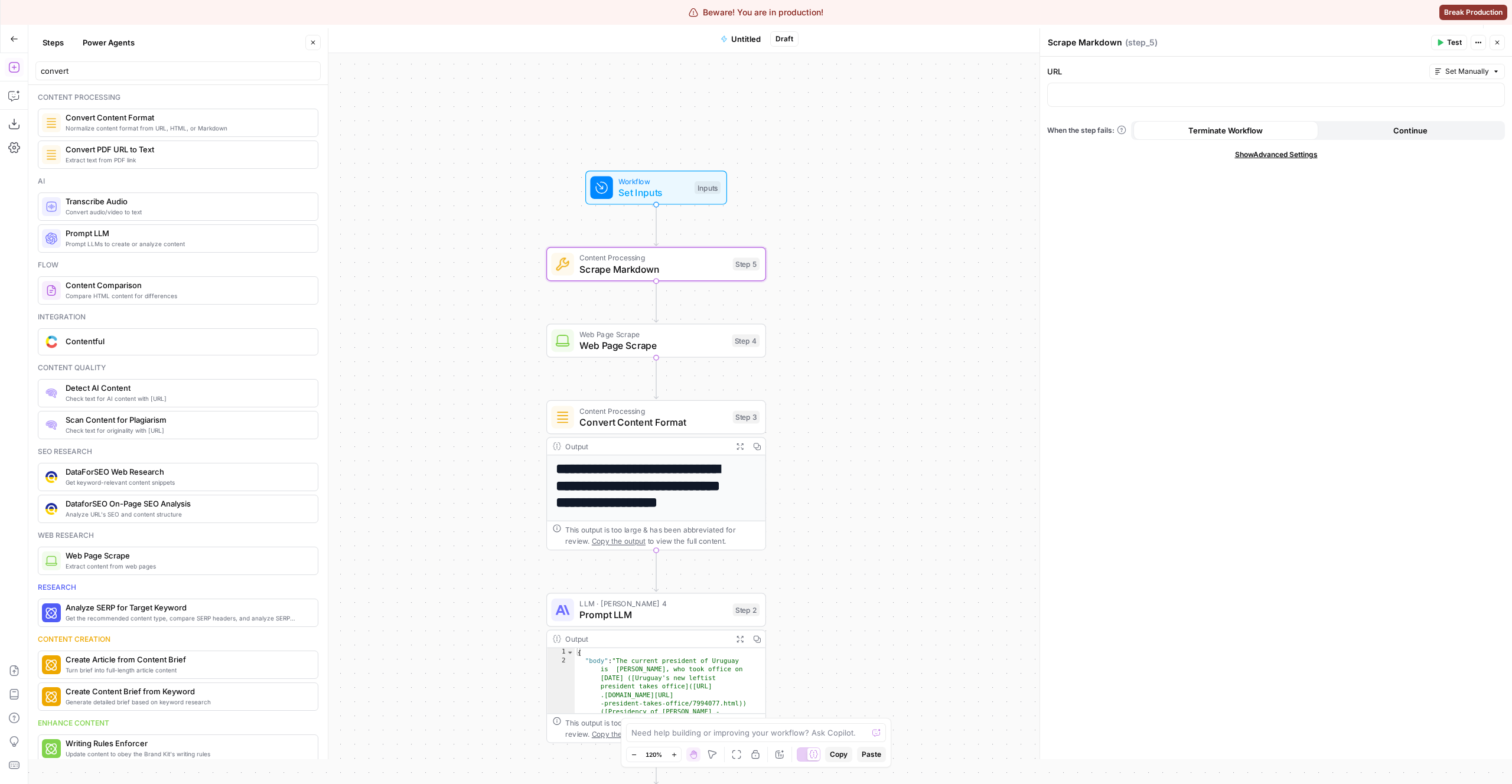
click at [1287, 155] on span "Show Advanced Settings" at bounding box center [1277, 155] width 83 height 11
click at [1287, 155] on span "Hide Advanced Settings" at bounding box center [1276, 155] width 80 height 11
click at [1287, 155] on span "Show Advanced Settings" at bounding box center [1277, 155] width 83 height 11
click at [1241, 190] on input "Select Version" at bounding box center [1269, 196] width 428 height 12
type input "Default"
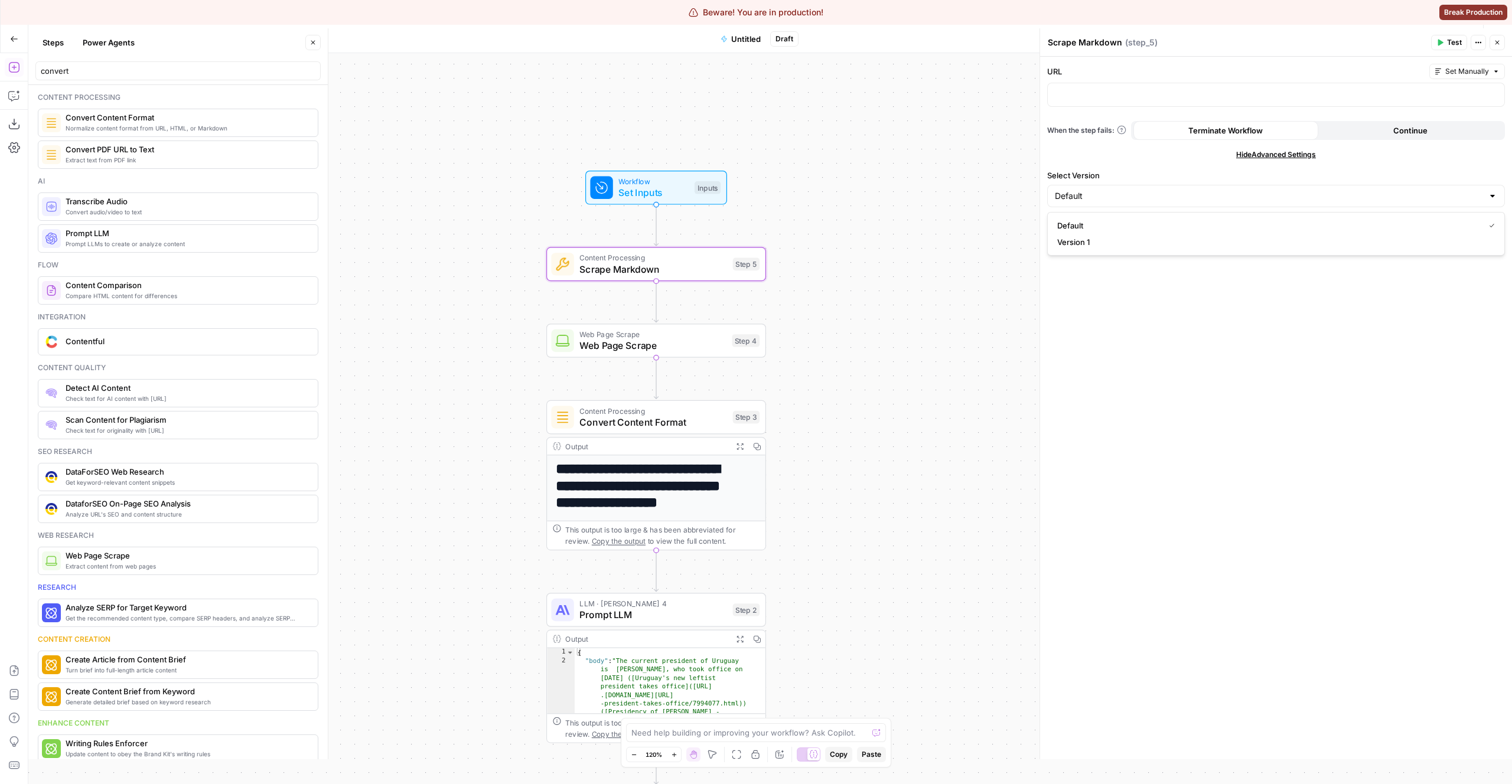
click at [843, 227] on div "**********" at bounding box center [770, 419] width 1484 height 731
click at [133, 79] on div "convert" at bounding box center [178, 71] width 285 height 19
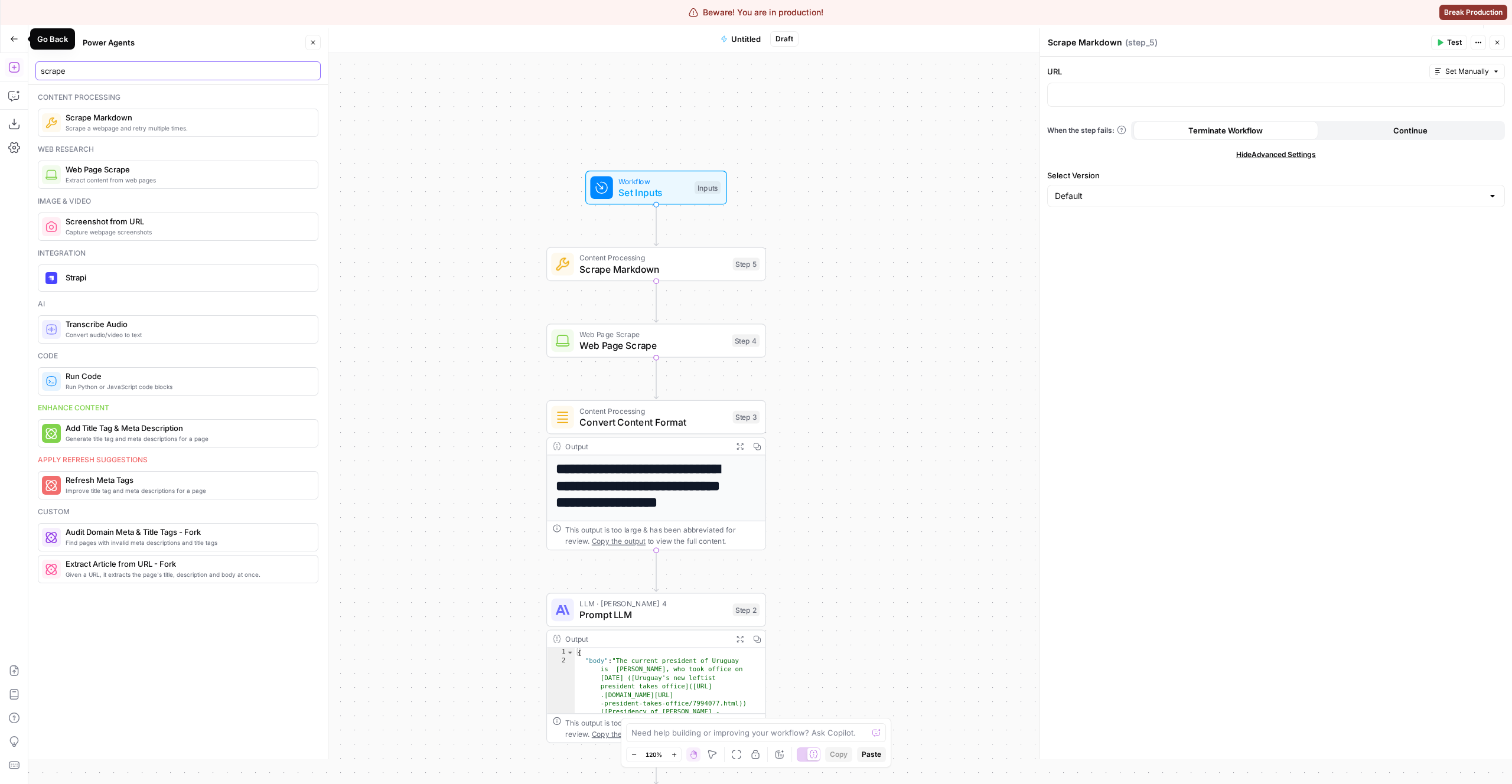
type input "scrape"
click at [14, 44] on button "Go Back" at bounding box center [14, 39] width 21 height 21
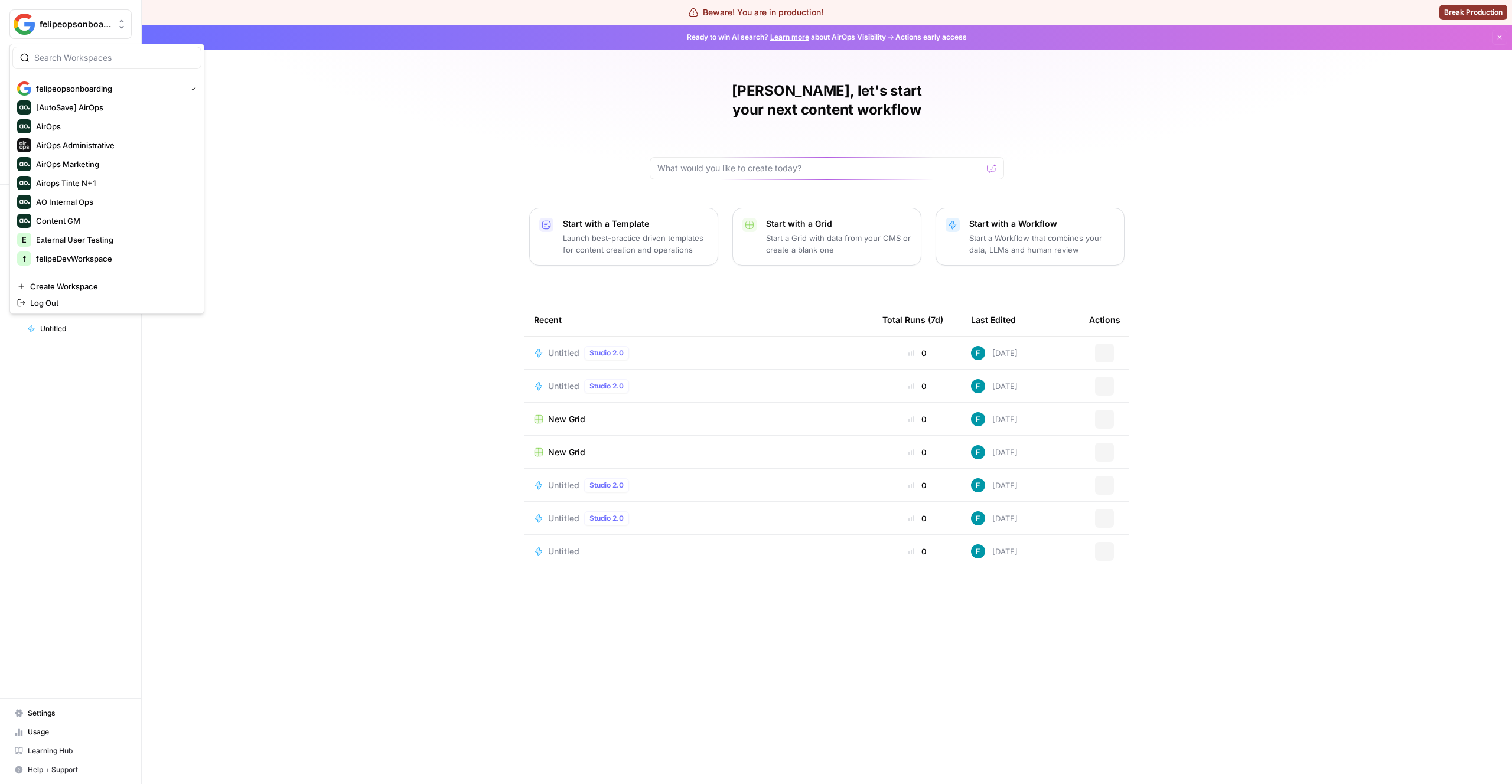
click at [68, 20] on span "felipeopsonboarding" at bounding box center [75, 24] width 72 height 12
click at [78, 126] on span "AirOps" at bounding box center [114, 126] width 156 height 12
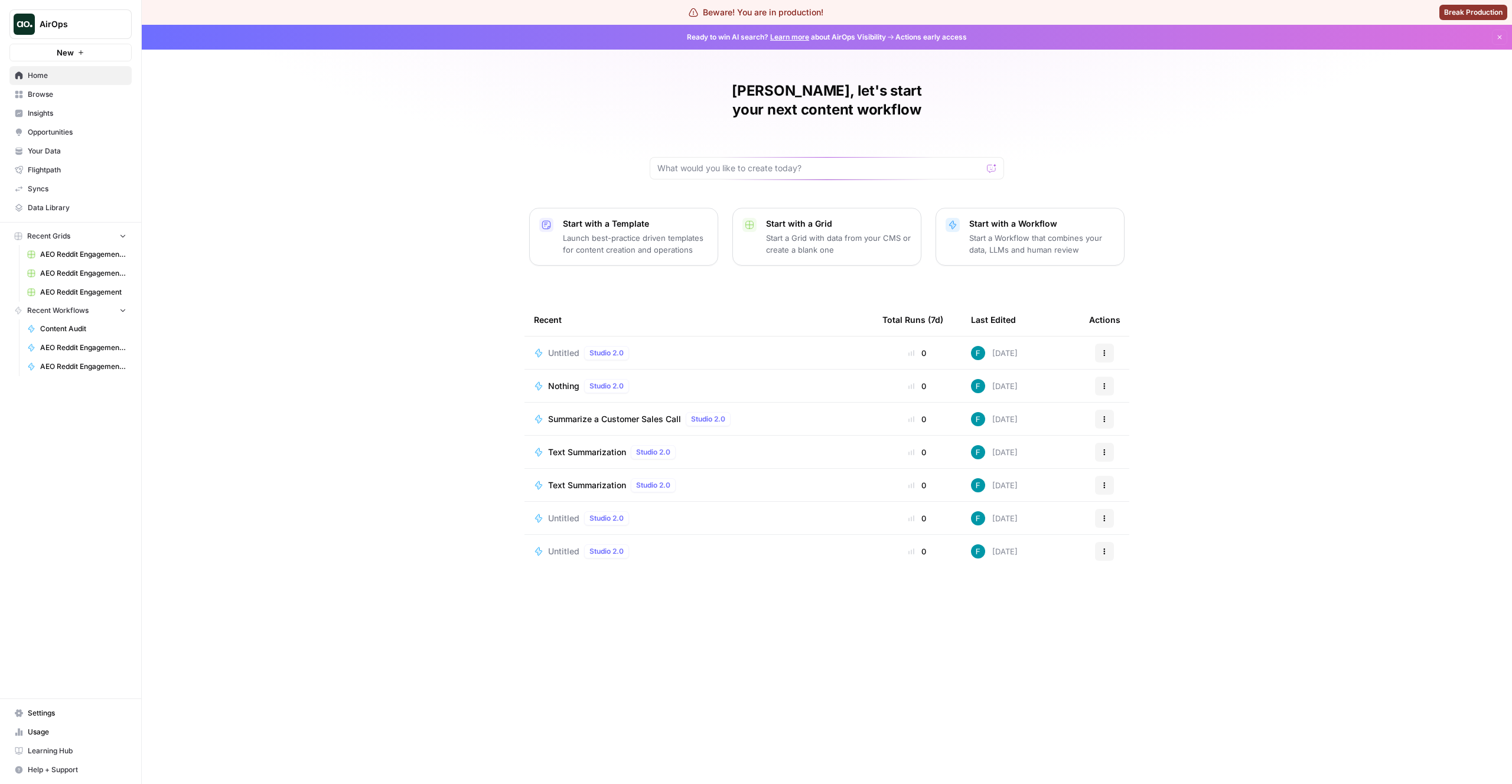
click at [1384, 79] on div "Felipe, let's start your next content workflow Start with a Template Launch bes…" at bounding box center [827, 405] width 1370 height 760
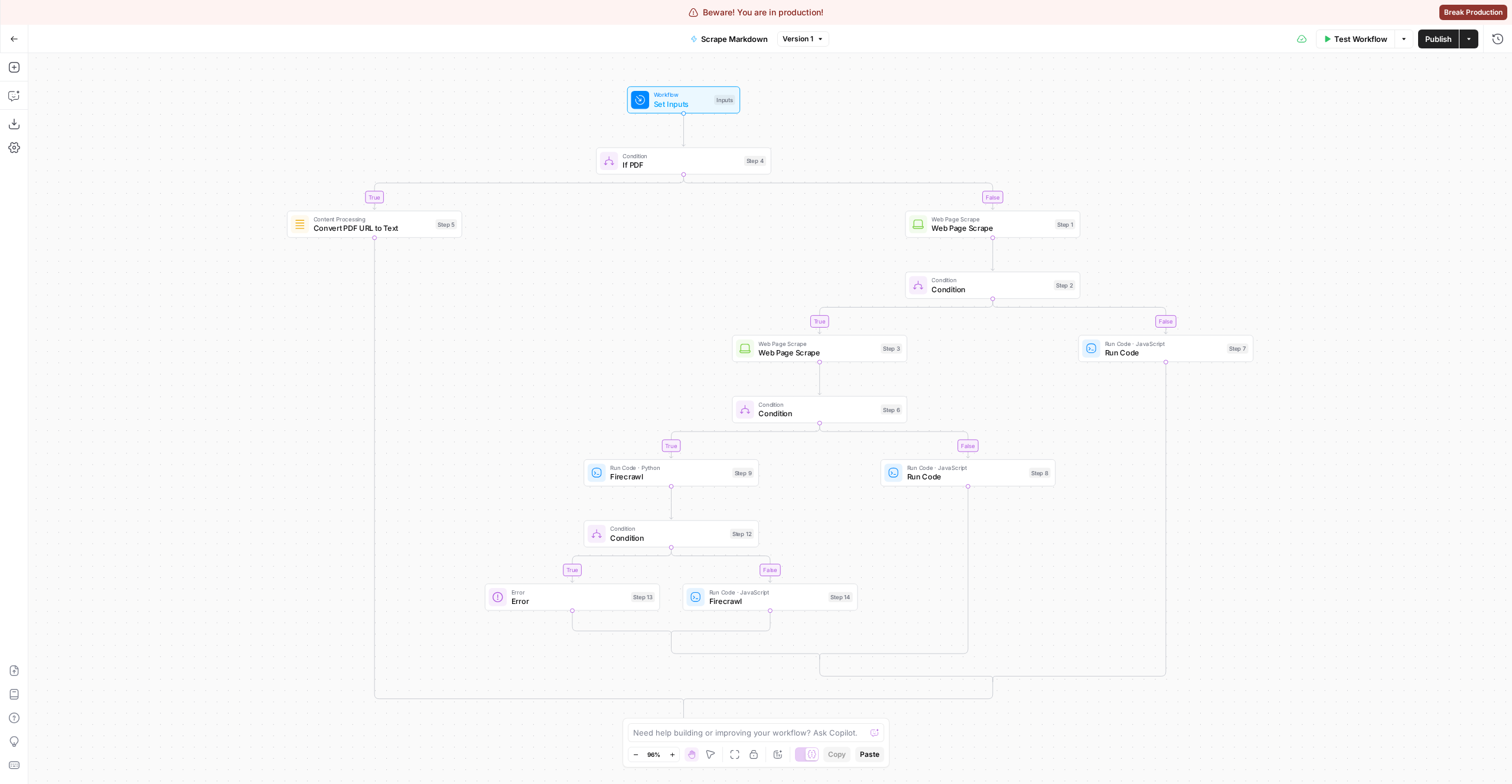
click at [324, 226] on span "Convert PDF URL to Text" at bounding box center [372, 228] width 117 height 11
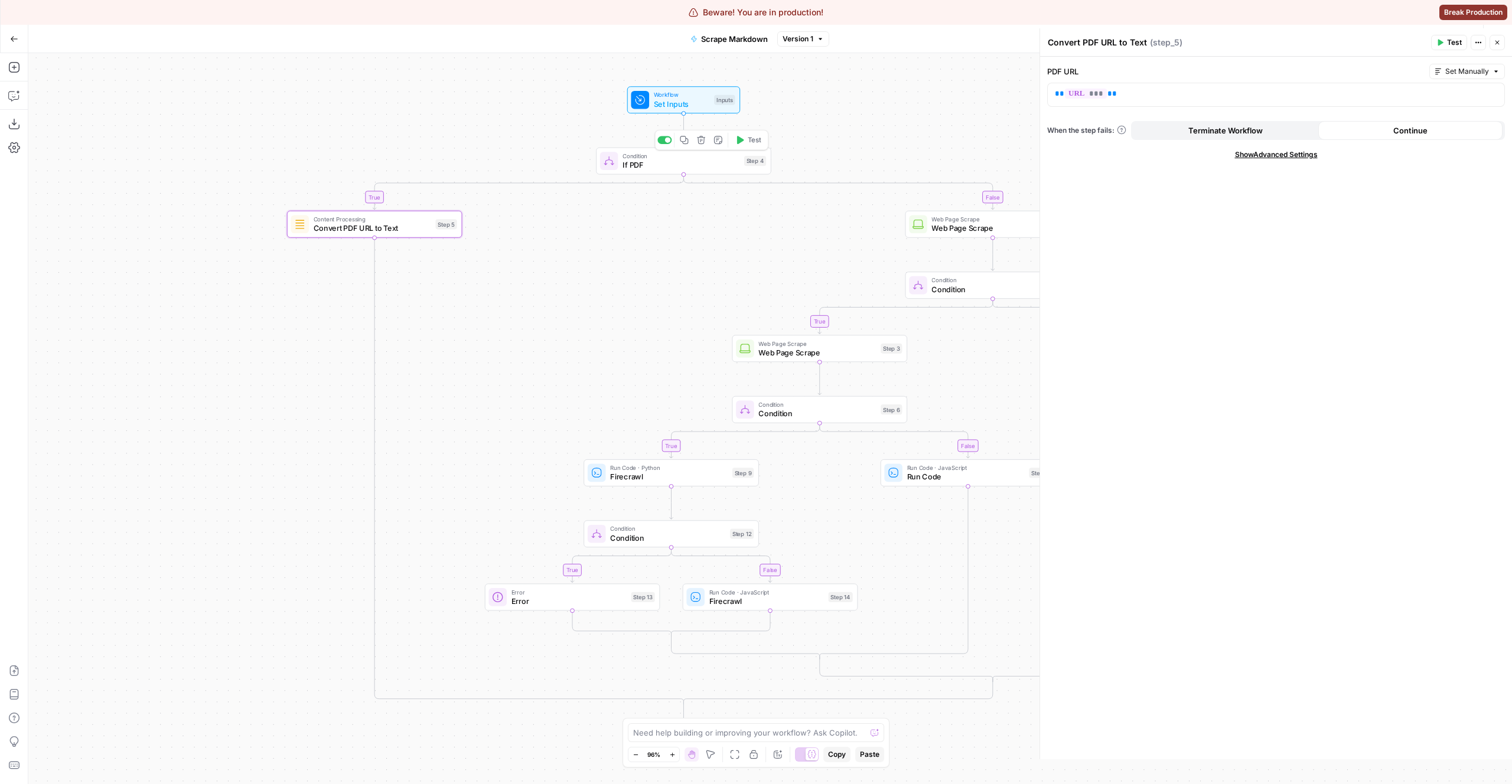
click at [503, 125] on div "true false true false true false true false Workflow Set Inputs Inputs Conditio…" at bounding box center [770, 419] width 1484 height 731
click at [1500, 50] on header "Convert PDF URL to Text Convert PDF URL to Text ( step_5 ) Test Actions Close" at bounding box center [1276, 43] width 472 height 28
click at [1499, 47] on button "Close" at bounding box center [1497, 43] width 15 height 15
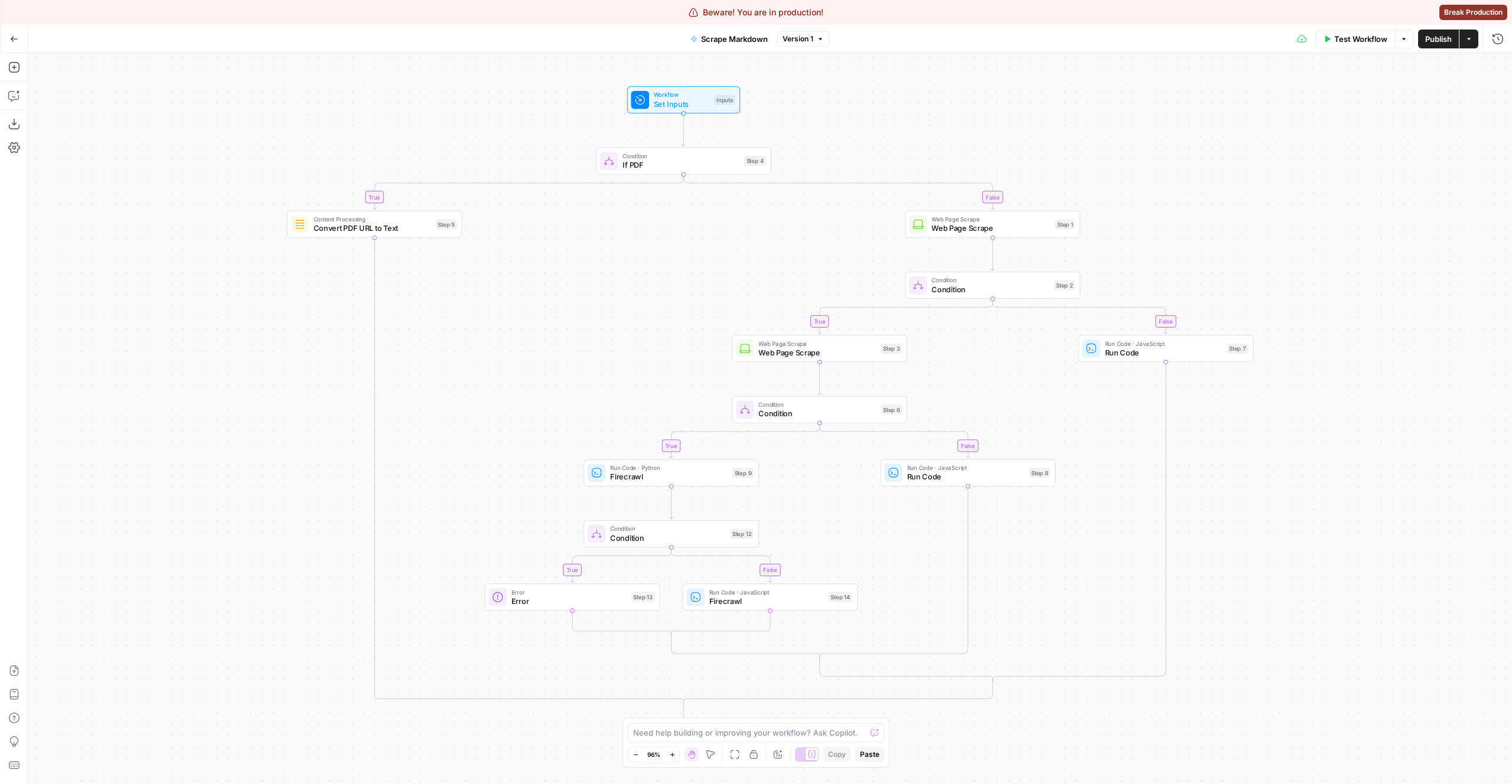
click at [812, 37] on span "Version 1" at bounding box center [798, 39] width 31 height 11
click at [1115, 135] on div "true false true false true false true false Workflow Set Inputs Inputs Conditio…" at bounding box center [770, 419] width 1484 height 731
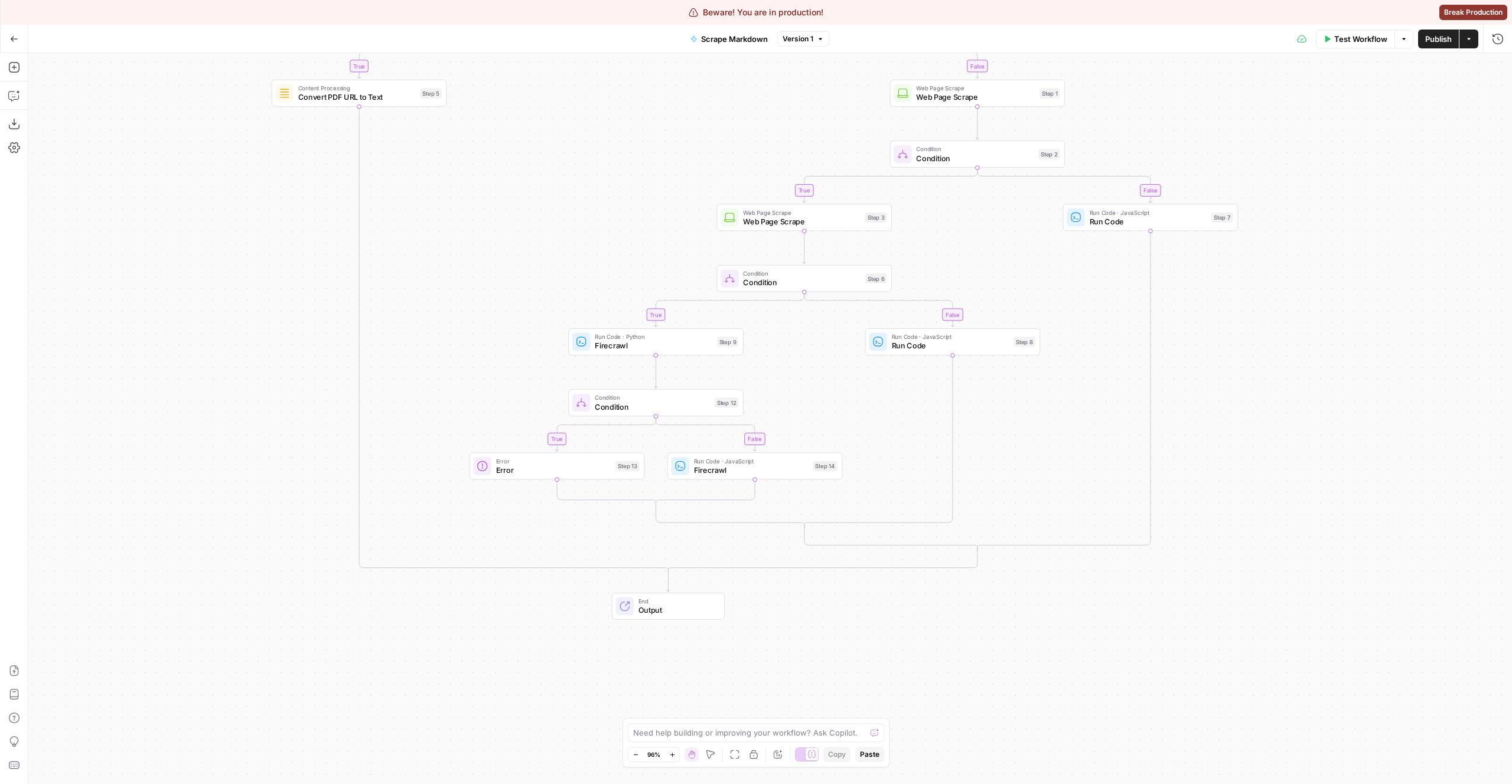
drag, startPoint x: 1350, startPoint y: 654, endPoint x: 1334, endPoint y: 502, distance: 152.8
click at [1334, 502] on div "true false true false true false true false Workflow Set Inputs Inputs Conditio…" at bounding box center [770, 419] width 1484 height 731
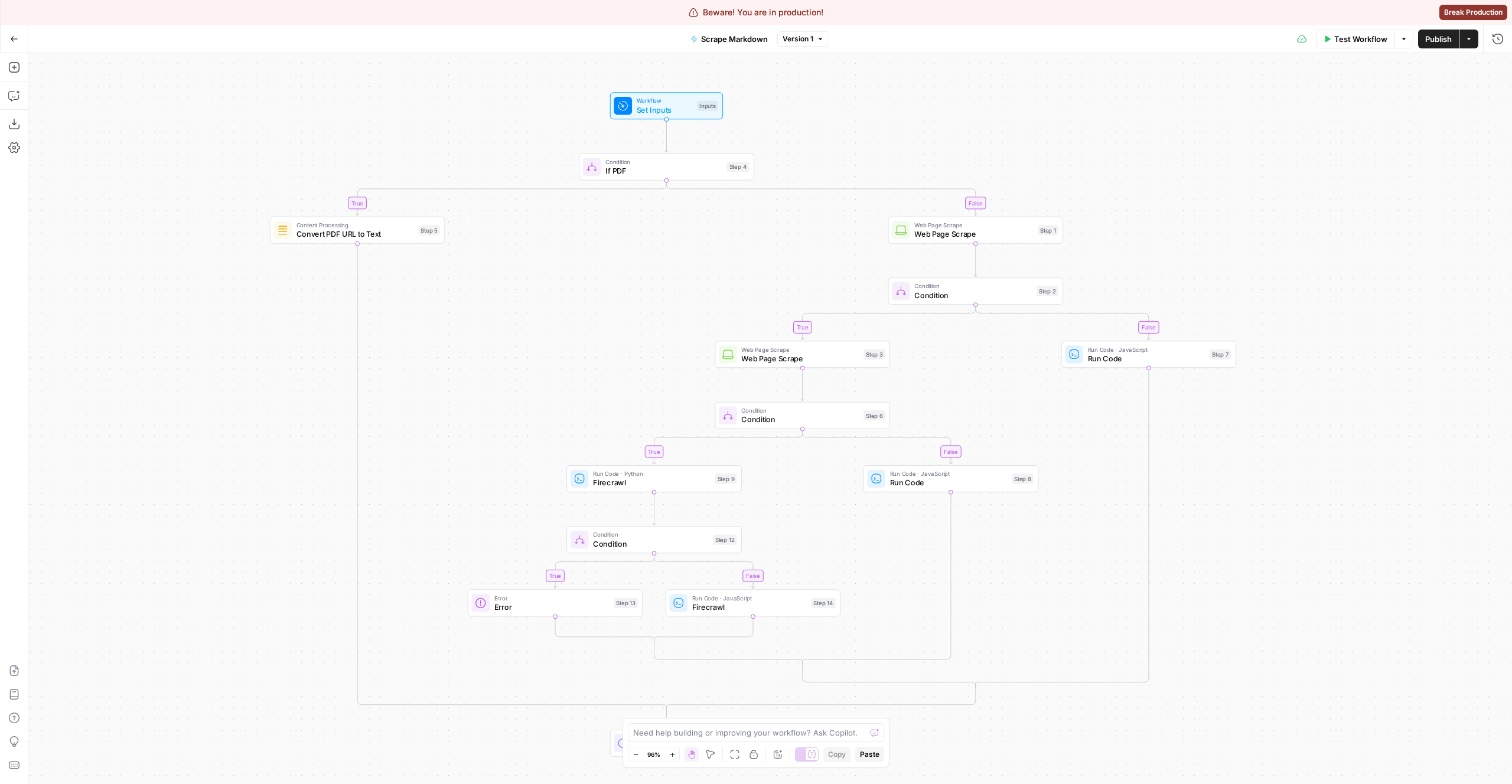
drag, startPoint x: 1334, startPoint y: 503, endPoint x: 1332, endPoint y: 659, distance: 156.0
click at [1332, 659] on div "true false true false true false true false Workflow Set Inputs Inputs Conditio…" at bounding box center [770, 419] width 1484 height 731
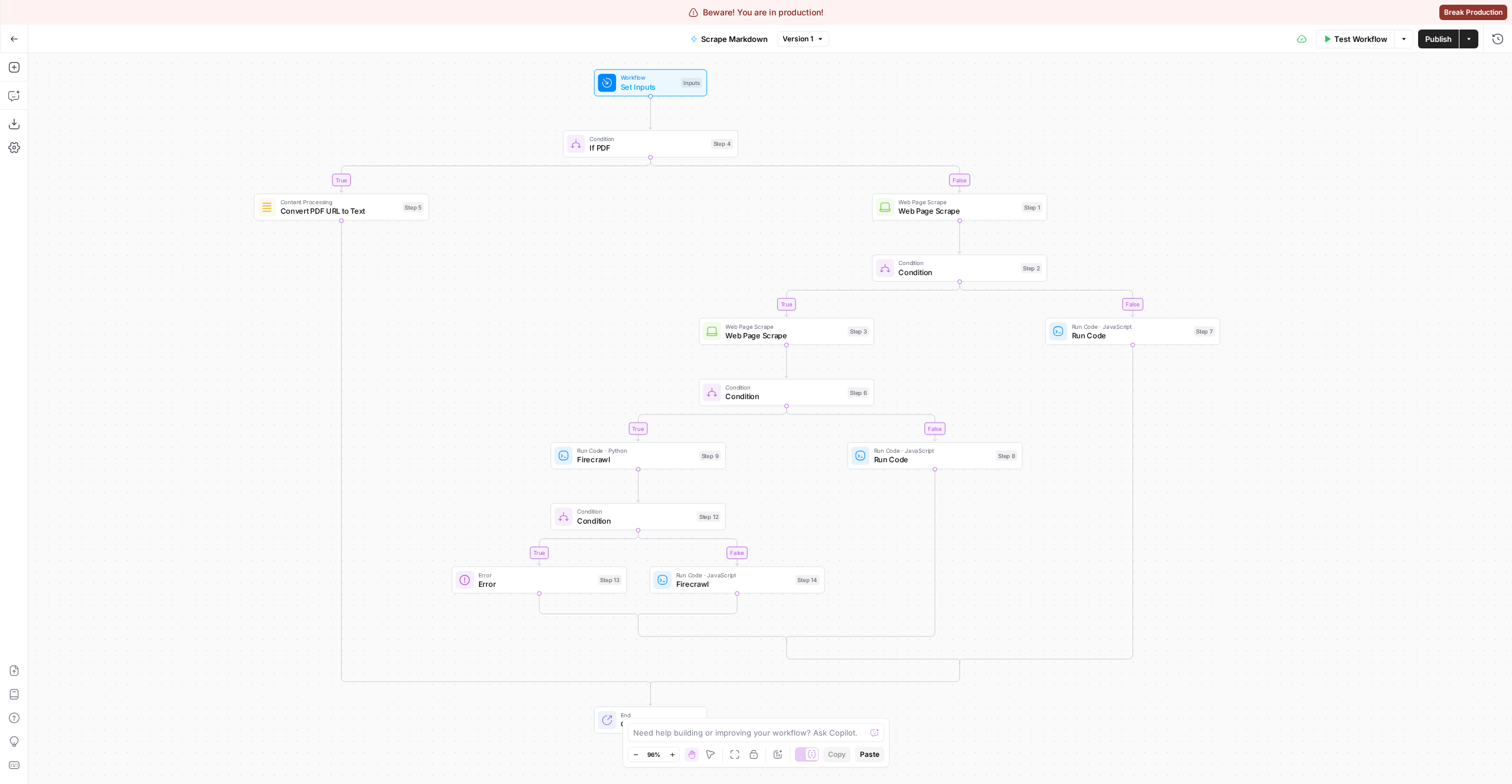
drag, startPoint x: 1332, startPoint y: 659, endPoint x: 1316, endPoint y: 636, distance: 28.0
click at [1316, 636] on div "true false true false true false true false Workflow Set Inputs Inputs Conditio…" at bounding box center [770, 419] width 1484 height 731
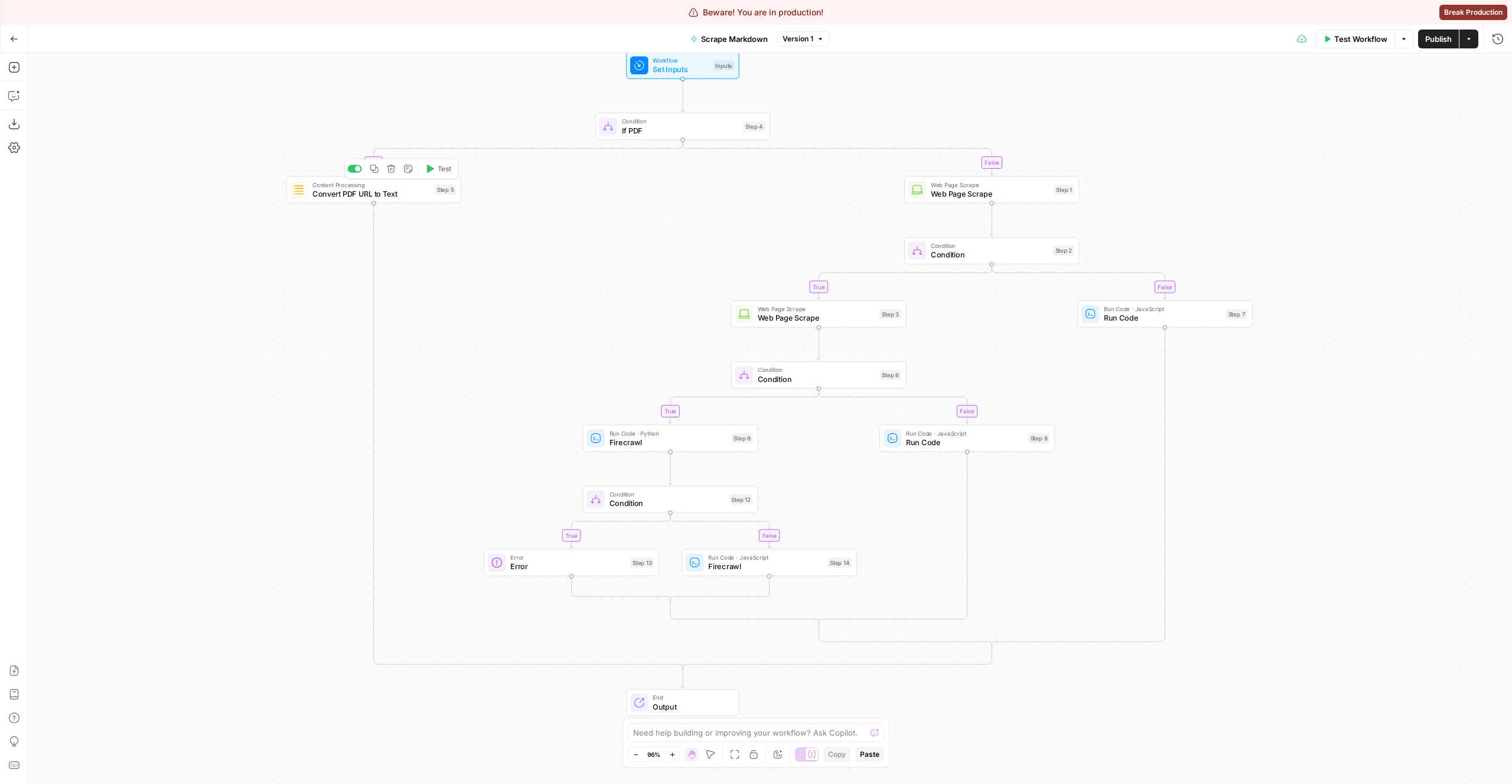
click at [366, 194] on span "Convert PDF URL to Text" at bounding box center [371, 193] width 117 height 11
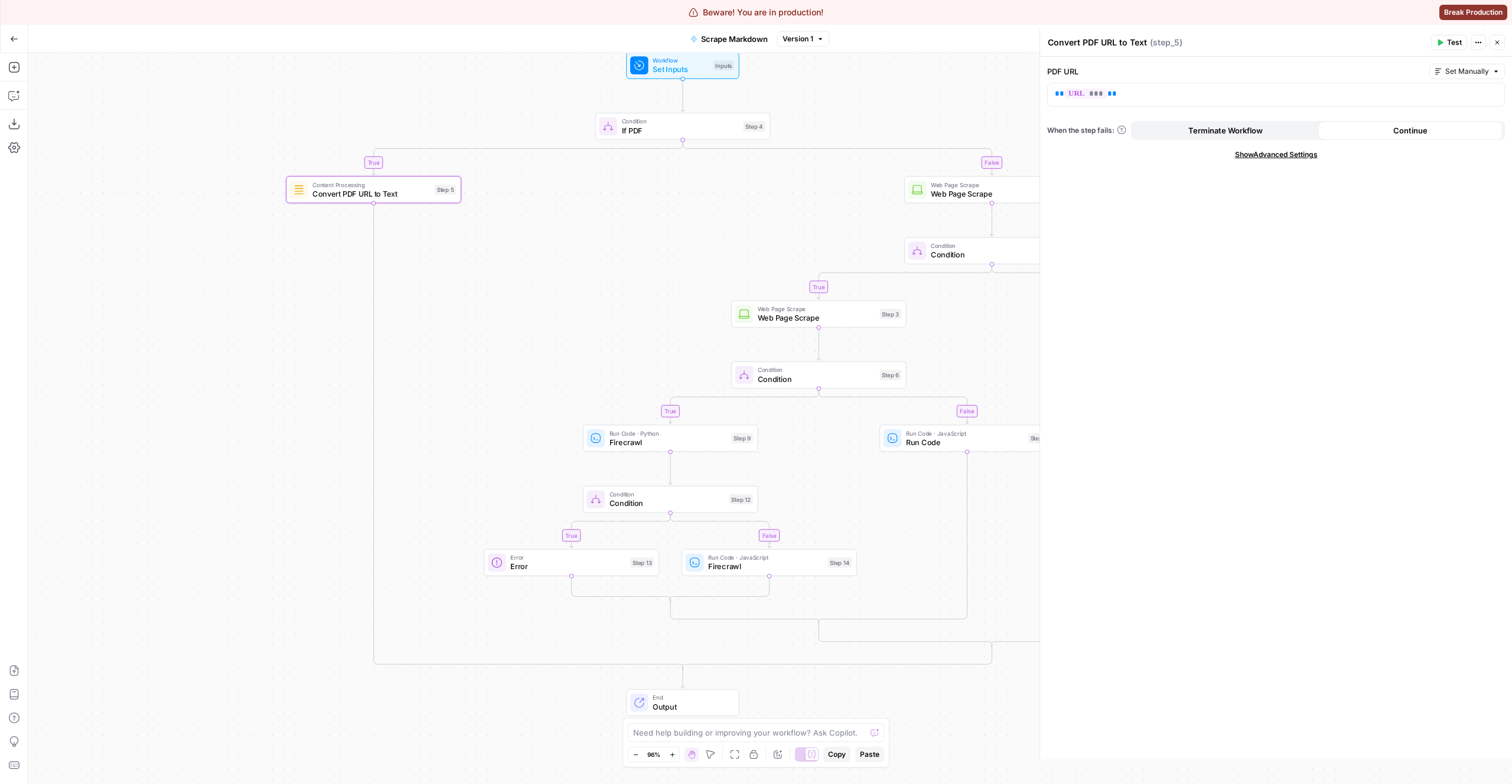
click at [233, 386] on div "true false true false true false true false Workflow Set Inputs Inputs Conditio…" at bounding box center [770, 419] width 1484 height 731
click at [18, 43] on button "Go Back" at bounding box center [14, 39] width 21 height 21
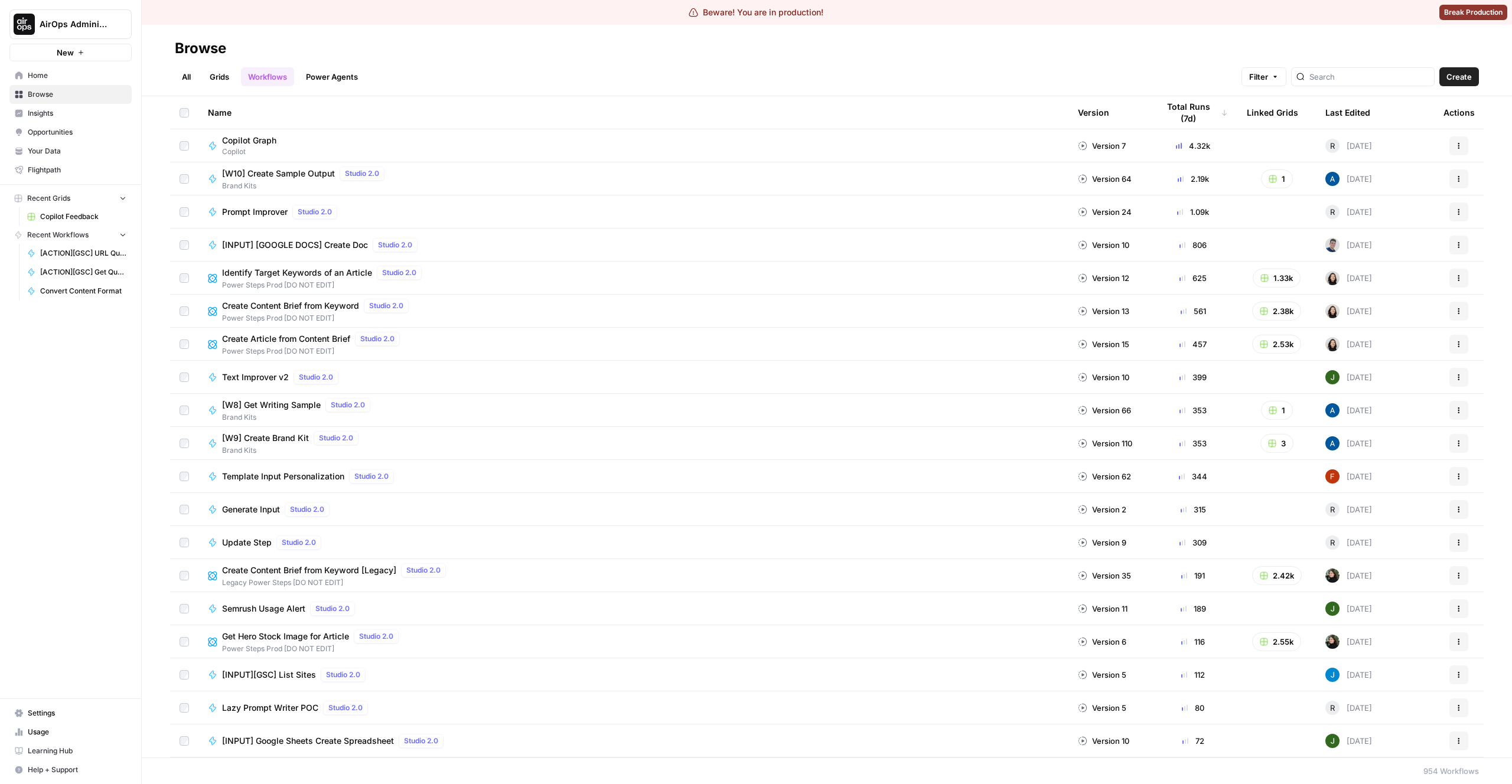
click at [468, 57] on div "Browse" at bounding box center [827, 49] width 1304 height 19
click at [88, 26] on span "AirOps Administrative" at bounding box center [75, 24] width 72 height 12
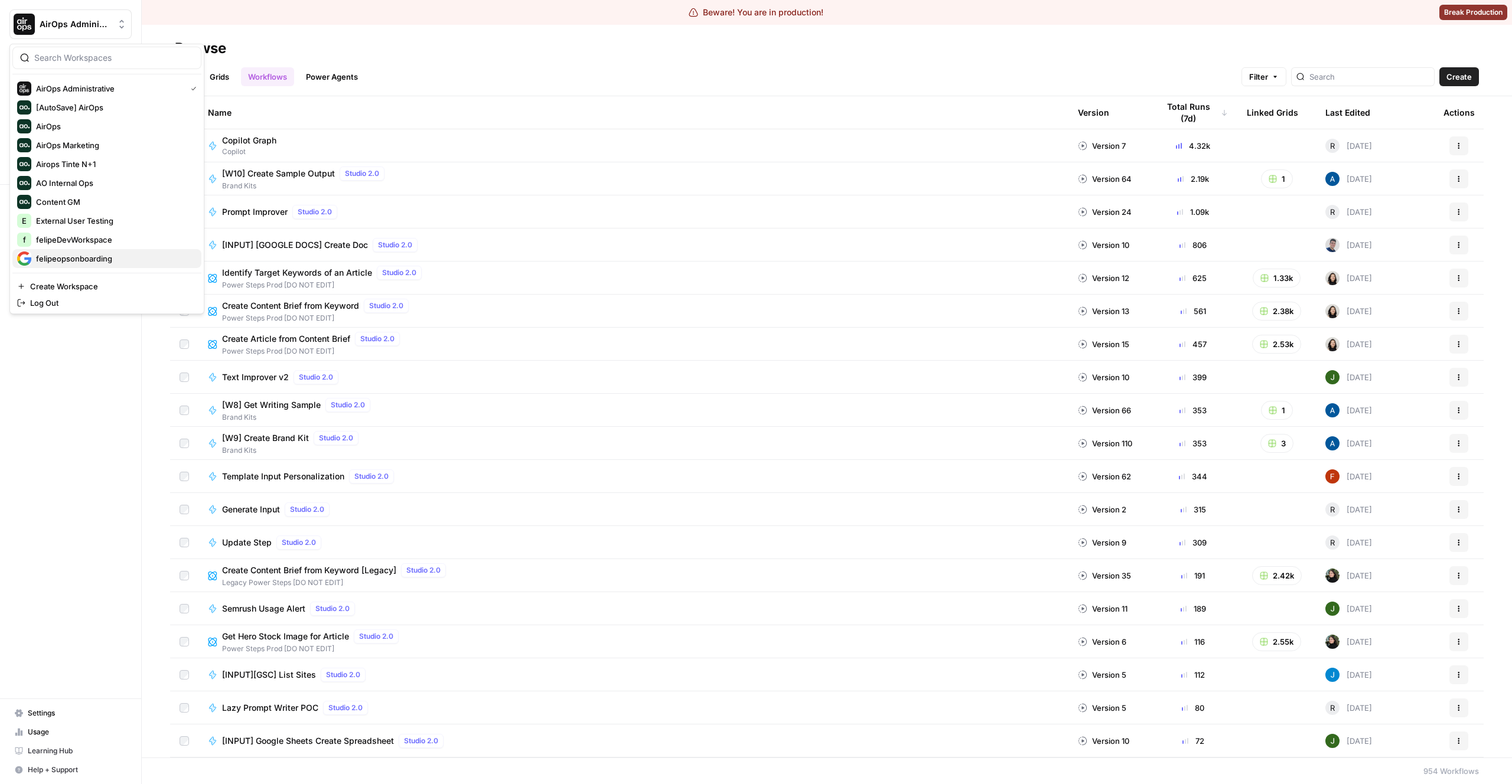
click at [102, 252] on div "felipeopsonboarding" at bounding box center [107, 259] width 180 height 14
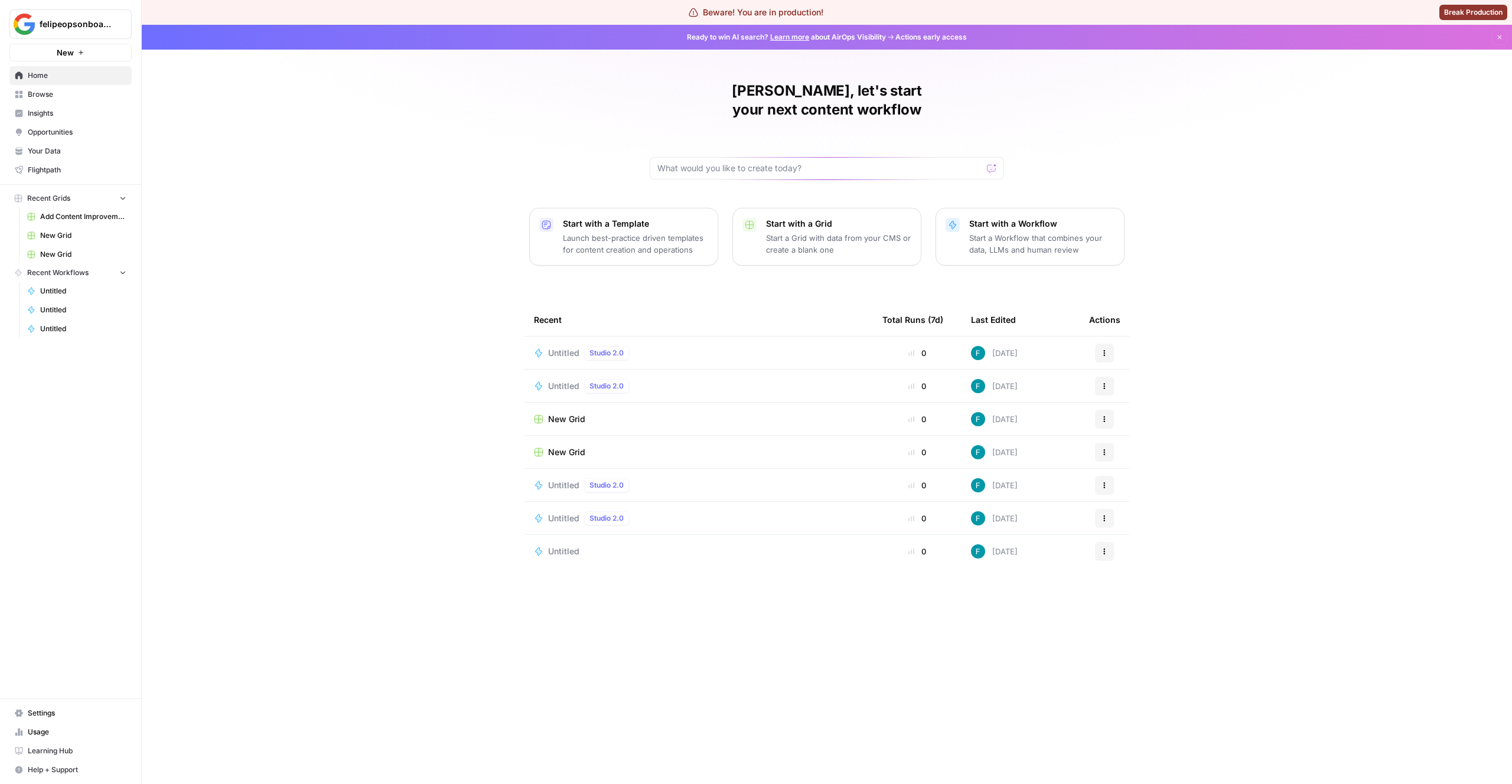
click at [811, 337] on td "Untitled Studio 2.0" at bounding box center [699, 353] width 349 height 33
click at [844, 346] on div "Untitled Studio 2.0" at bounding box center [699, 353] width 330 height 14
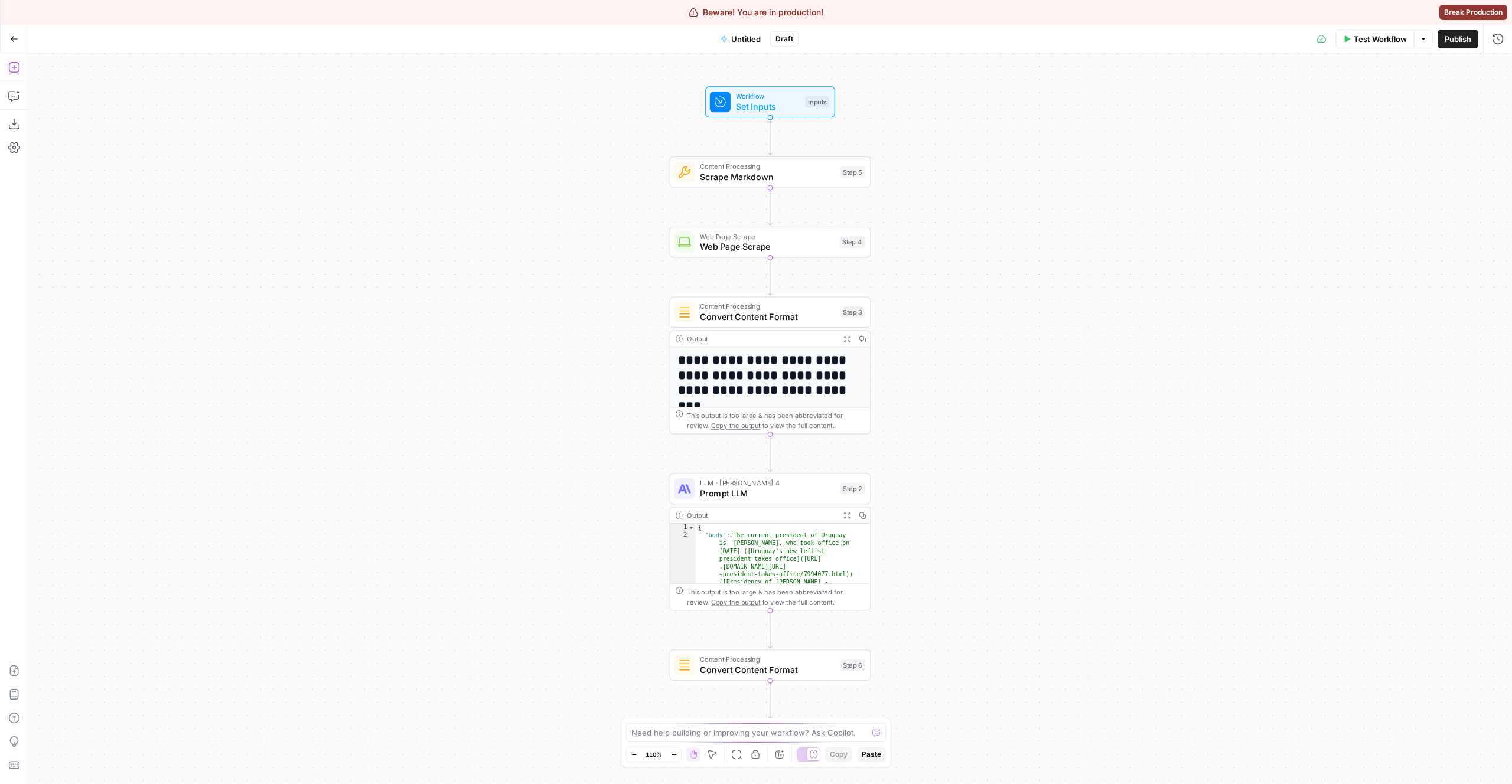
click at [16, 75] on button "Add Steps" at bounding box center [14, 68] width 19 height 19
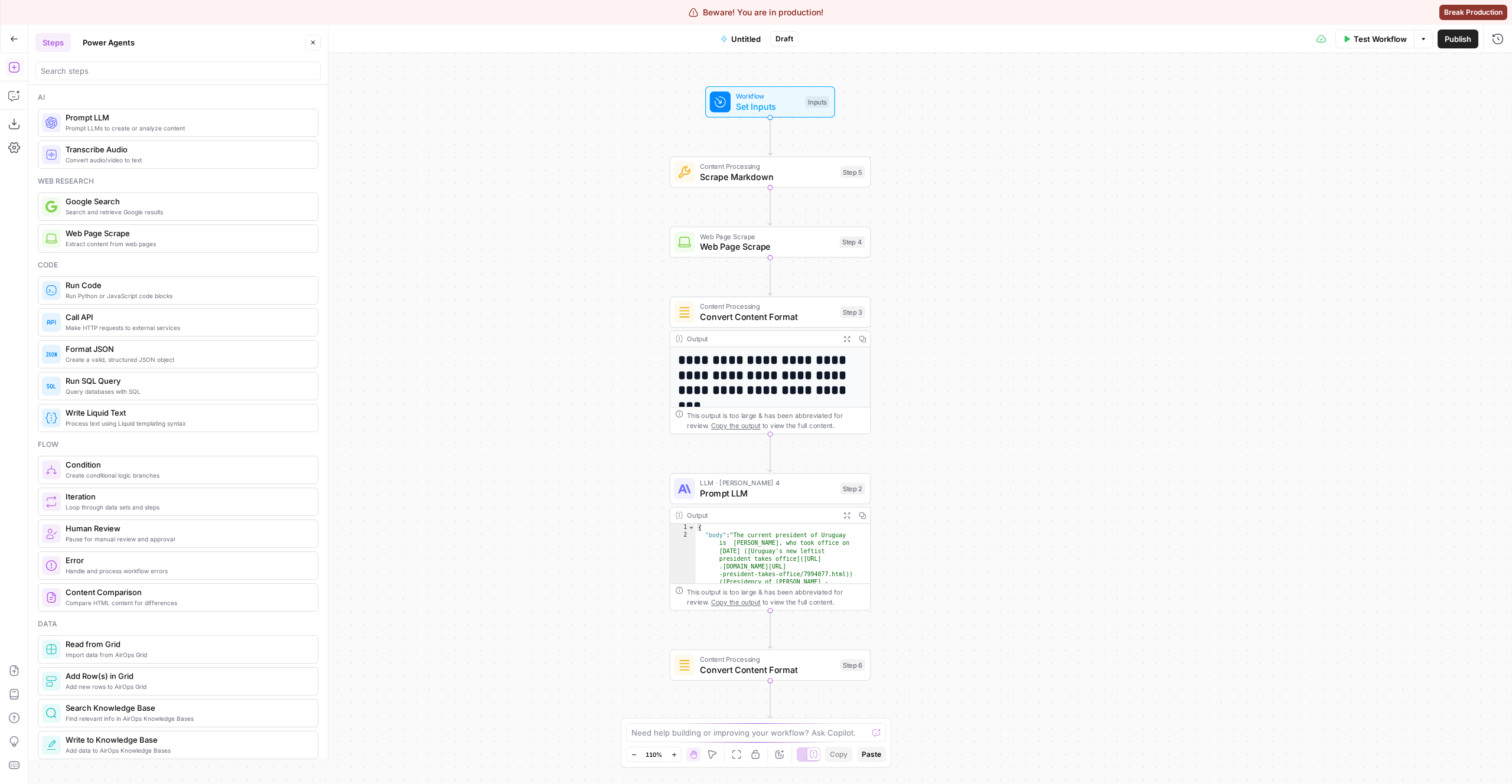
click at [721, 238] on span "Web Page Scrape" at bounding box center [767, 236] width 135 height 11
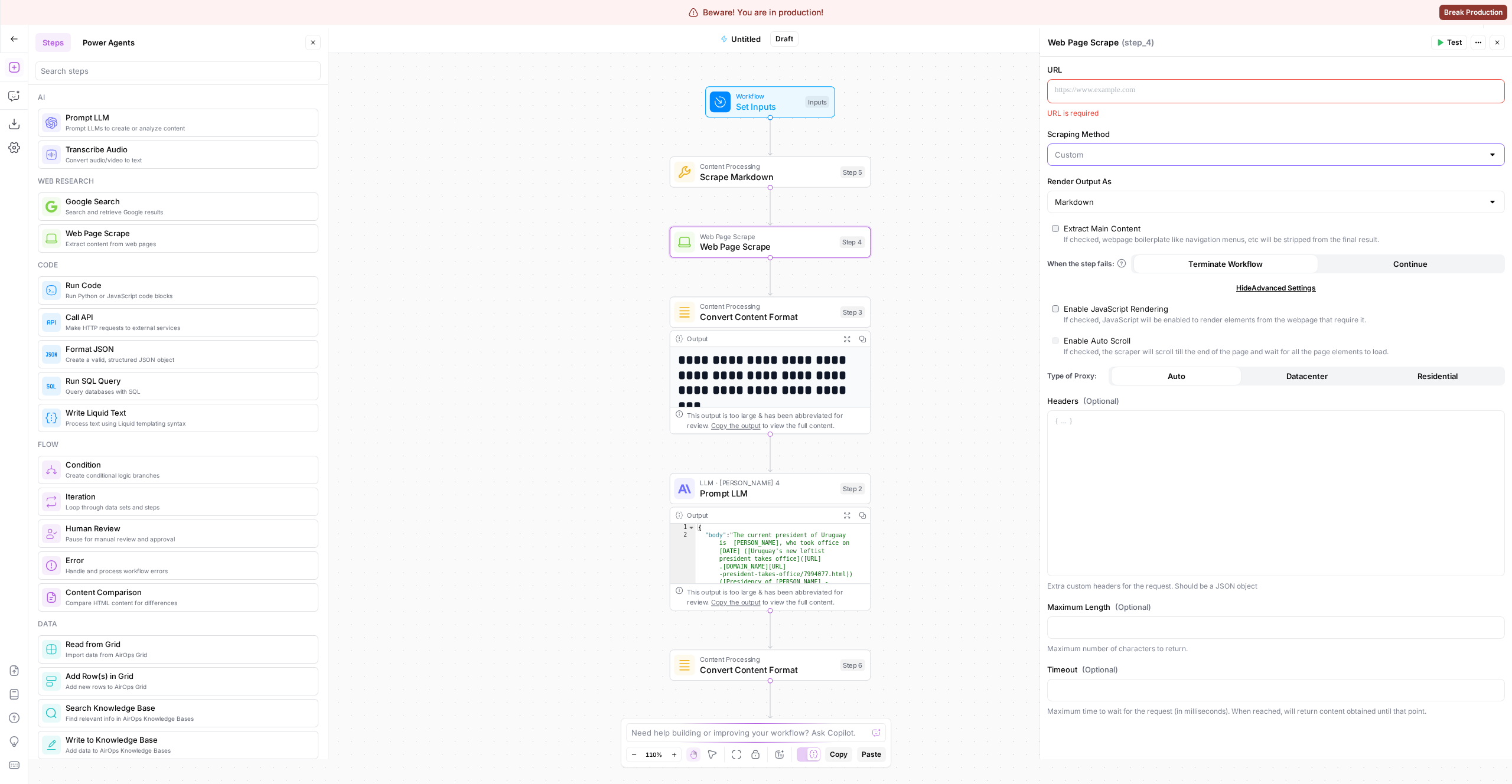
click at [1183, 152] on input "Scraping Method" at bounding box center [1269, 155] width 428 height 12
click at [1097, 185] on span "Quick Capture (Fastest)" at bounding box center [1274, 184] width 433 height 12
type input "Quick Capture (Fastest)"
click at [1107, 154] on input "Scraping Method" at bounding box center [1269, 155] width 428 height 12
type input "Quick Capture (Fastest)"
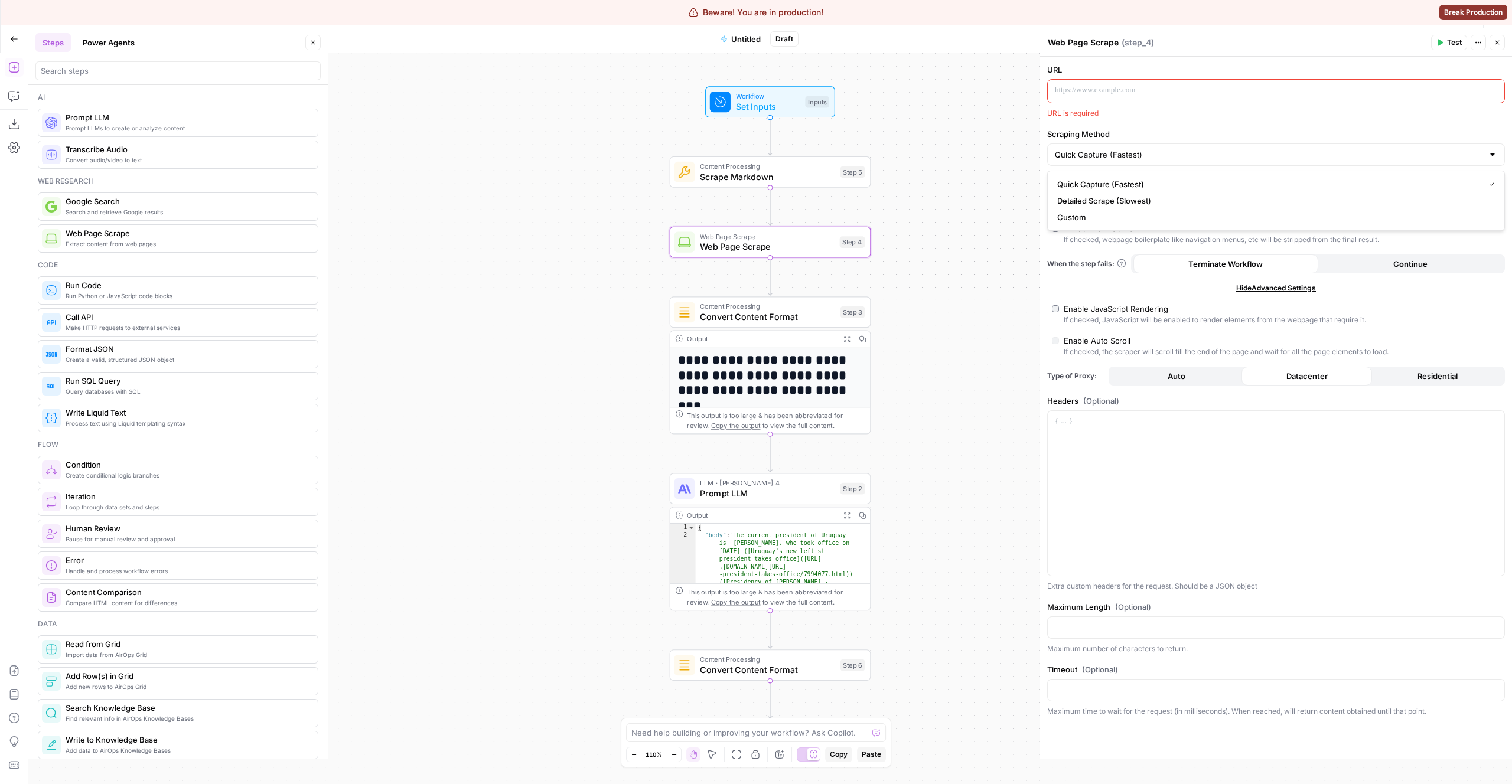
click at [1108, 298] on div "URL URL is required Scraping Method Quick Capture (Fastest) Render Output As Ma…" at bounding box center [1276, 408] width 472 height 703
click at [1093, 153] on input "Scraping Method" at bounding box center [1269, 155] width 428 height 12
click at [1091, 201] on span "Detailed Scrape (Slowest)" at bounding box center [1274, 201] width 433 height 12
type input "Detailed Scrape (Slowest)"
click at [1111, 156] on input "Scraping Method" at bounding box center [1269, 155] width 428 height 12
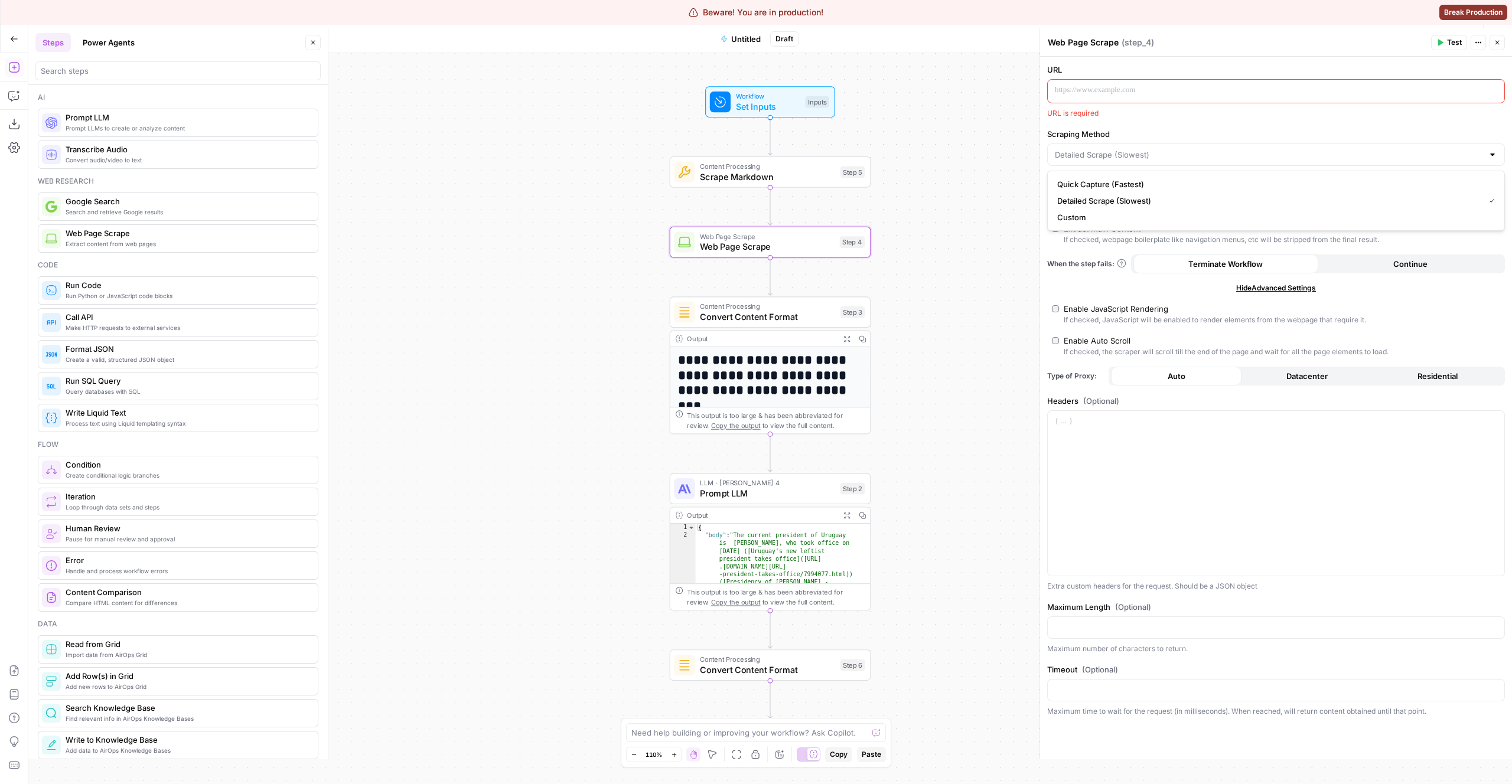
click at [1105, 185] on span "Quick Capture (Fastest)" at bounding box center [1274, 184] width 433 height 12
type input "Quick Capture (Fastest)"
click at [1122, 151] on input "Scraping Method" at bounding box center [1269, 155] width 428 height 12
type input "Quick Capture (Fastest)"
click at [1112, 149] on input "Scraping Method" at bounding box center [1269, 155] width 428 height 12
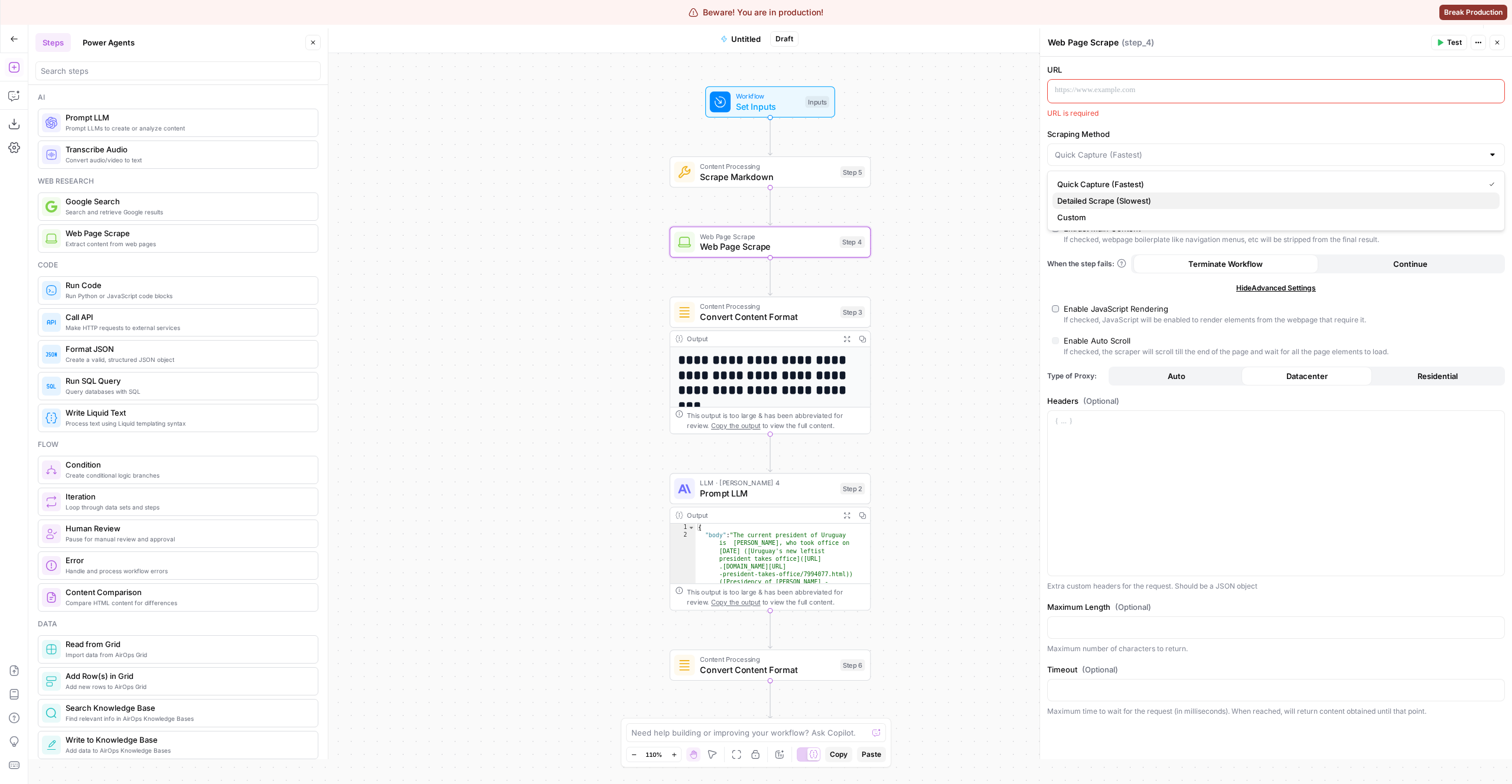
click at [1109, 199] on span "Detailed Scrape (Slowest)" at bounding box center [1274, 201] width 433 height 12
type input "Detailed Scrape (Slowest)"
click at [1110, 159] on input "Scraping Method" at bounding box center [1269, 155] width 428 height 12
click at [1088, 220] on span "Custom" at bounding box center [1274, 217] width 433 height 12
type input "Custom"
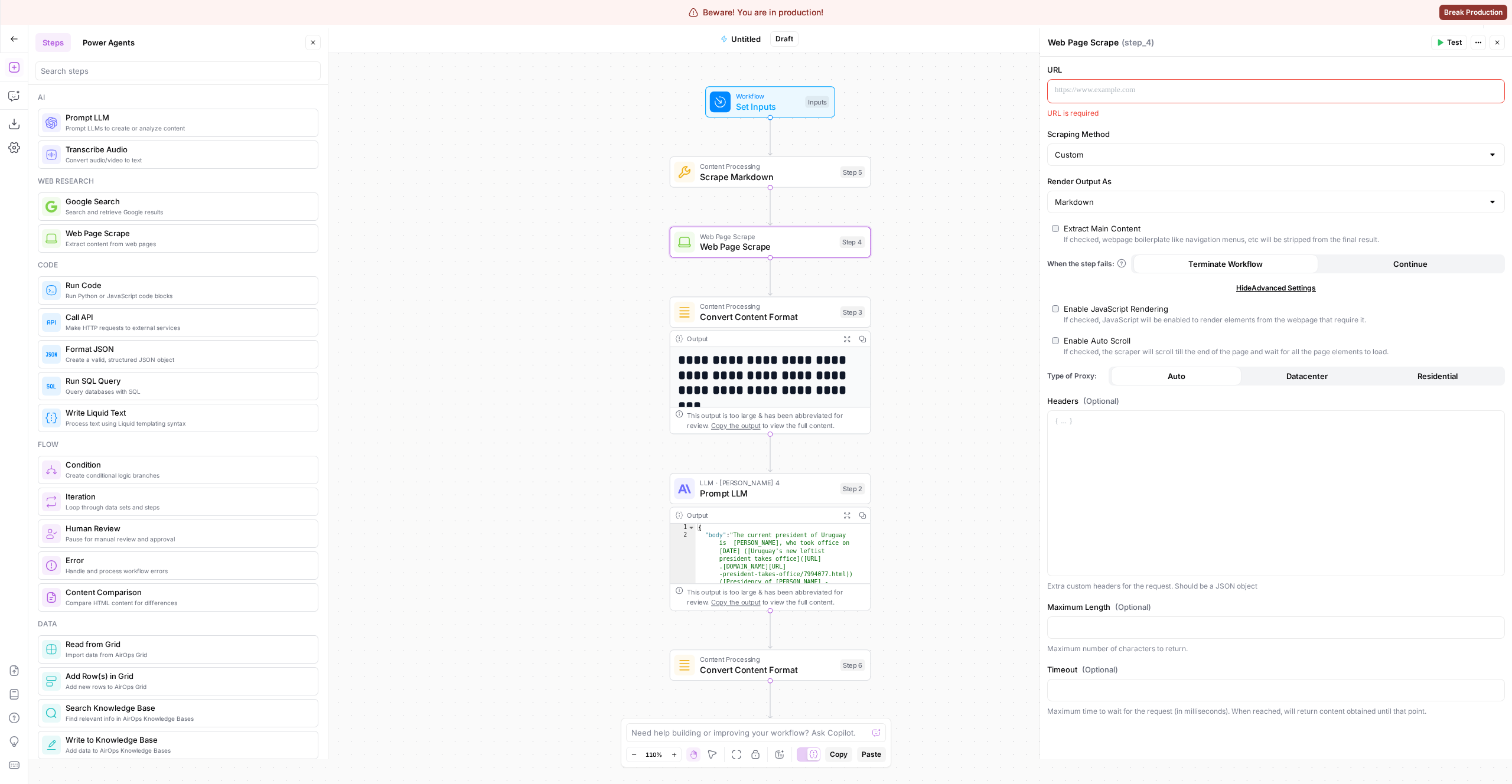
click at [1099, 164] on div "Custom" at bounding box center [1276, 155] width 458 height 23
click at [1082, 204] on span "Detailed Scrape (Slowest)" at bounding box center [1274, 201] width 433 height 12
type input "Detailed Scrape (Slowest)"
click at [1094, 158] on input "Scraping Method" at bounding box center [1269, 155] width 428 height 12
click at [1079, 222] on span "Custom" at bounding box center [1274, 217] width 433 height 12
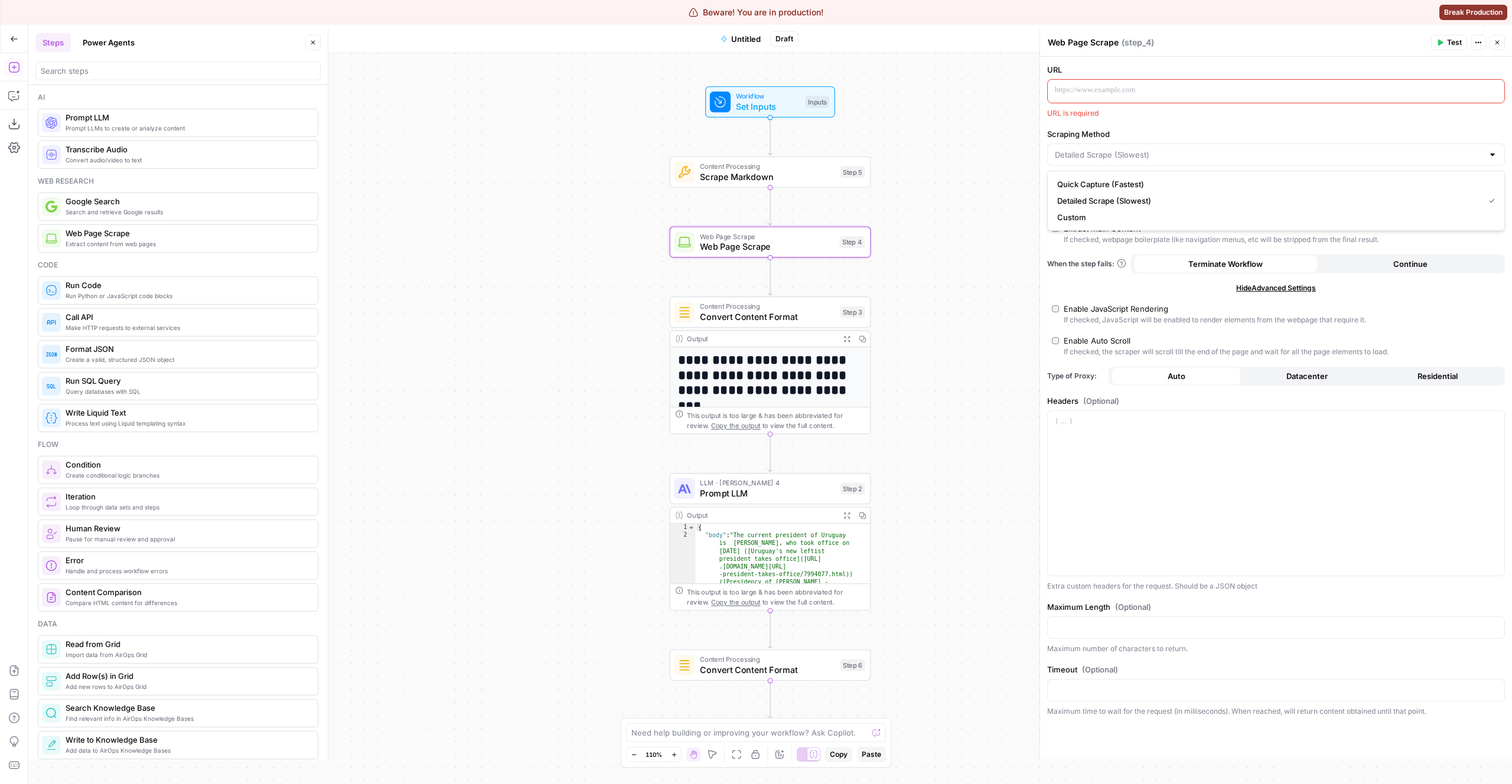
type input "Custom"
click at [1091, 161] on div at bounding box center [1276, 155] width 458 height 23
click at [1079, 186] on span "Quick Capture (Fastest)" at bounding box center [1274, 184] width 433 height 12
type input "Quick Capture (Fastest)"
click at [1095, 155] on input "Scraping Method" at bounding box center [1269, 155] width 428 height 12
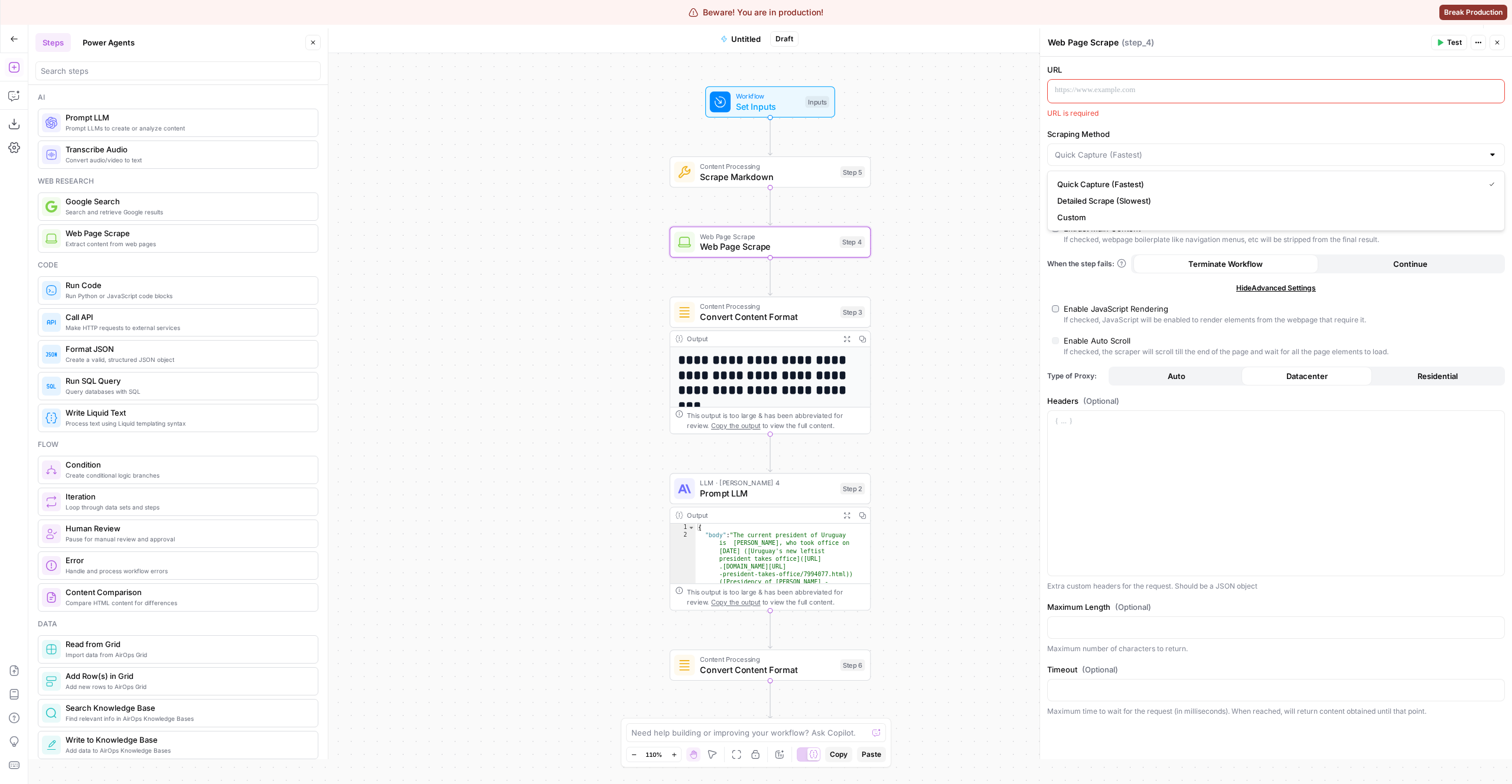
click at [1079, 218] on span "Custom" at bounding box center [1274, 217] width 433 height 12
type input "Custom"
click at [1109, 159] on input "Scraping Method" at bounding box center [1269, 155] width 428 height 12
click at [1089, 225] on button "Custom" at bounding box center [1276, 217] width 447 height 17
type input "Custom"
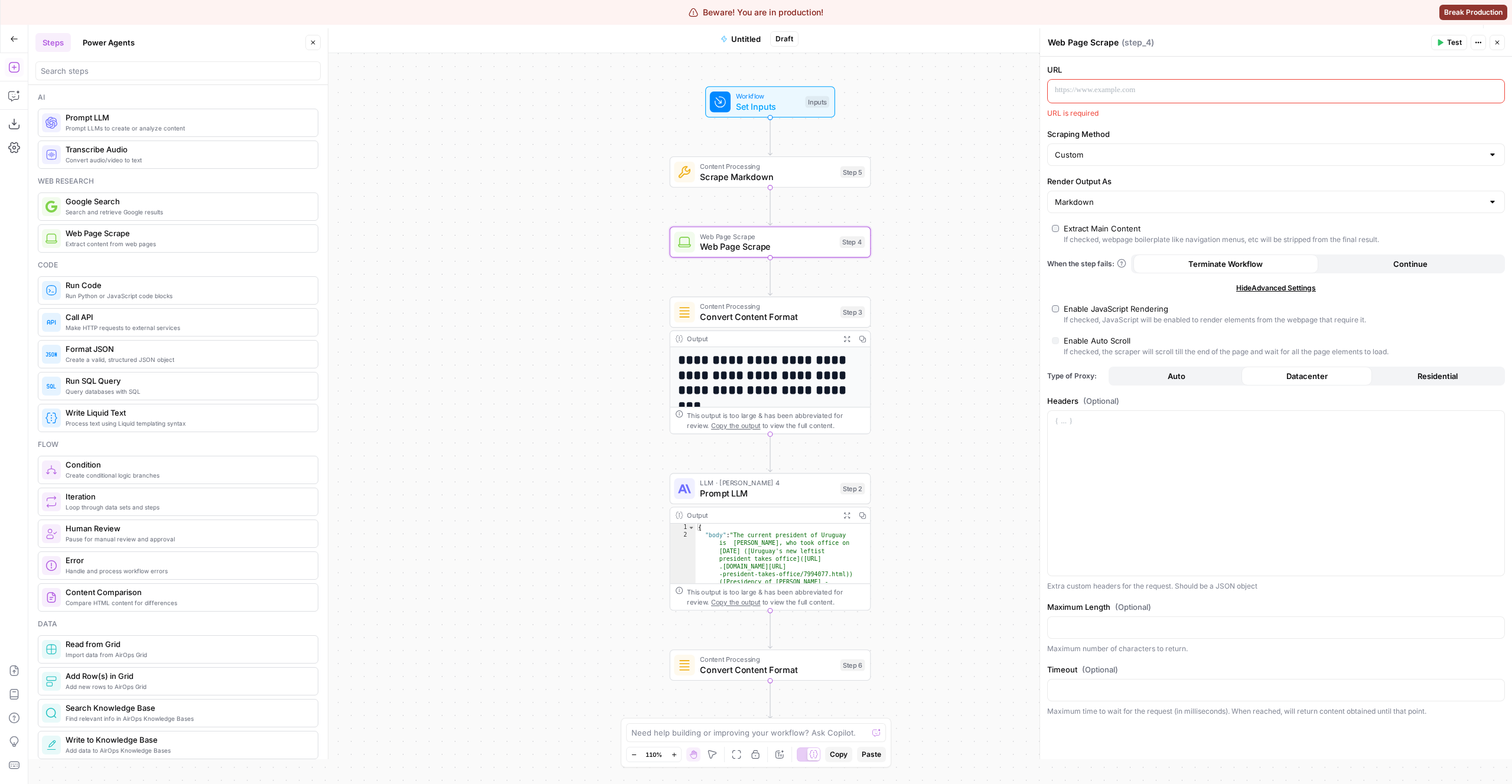
click at [1091, 309] on div "Enable JavaScript Rendering" at bounding box center [1116, 309] width 104 height 12
click at [1124, 130] on label "Scraping Method" at bounding box center [1276, 134] width 458 height 12
click at [1124, 149] on input "Custom" at bounding box center [1269, 155] width 428 height 12
click at [1112, 151] on input "Scraping Method" at bounding box center [1269, 155] width 428 height 12
click at [1112, 200] on span "Detailed Scrape (Slowest)" at bounding box center [1274, 201] width 433 height 12
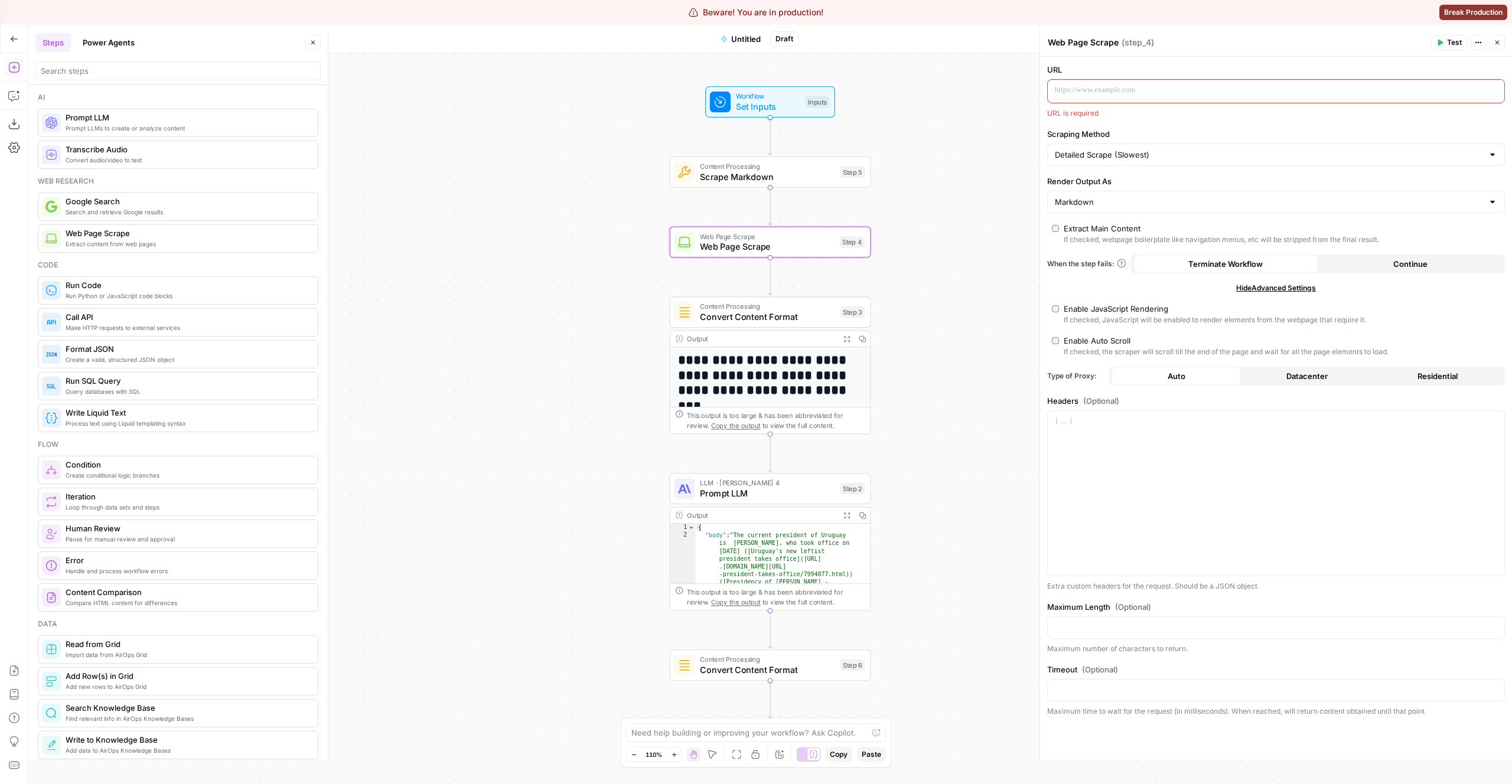
click at [1305, 376] on span "Datacenter" at bounding box center [1307, 376] width 41 height 12
type input "Custom"
click at [1427, 369] on button "Residential" at bounding box center [1437, 376] width 130 height 19
click at [1329, 375] on button "Datacenter" at bounding box center [1307, 376] width 130 height 19
click at [1204, 379] on button "Auto" at bounding box center [1176, 376] width 130 height 19
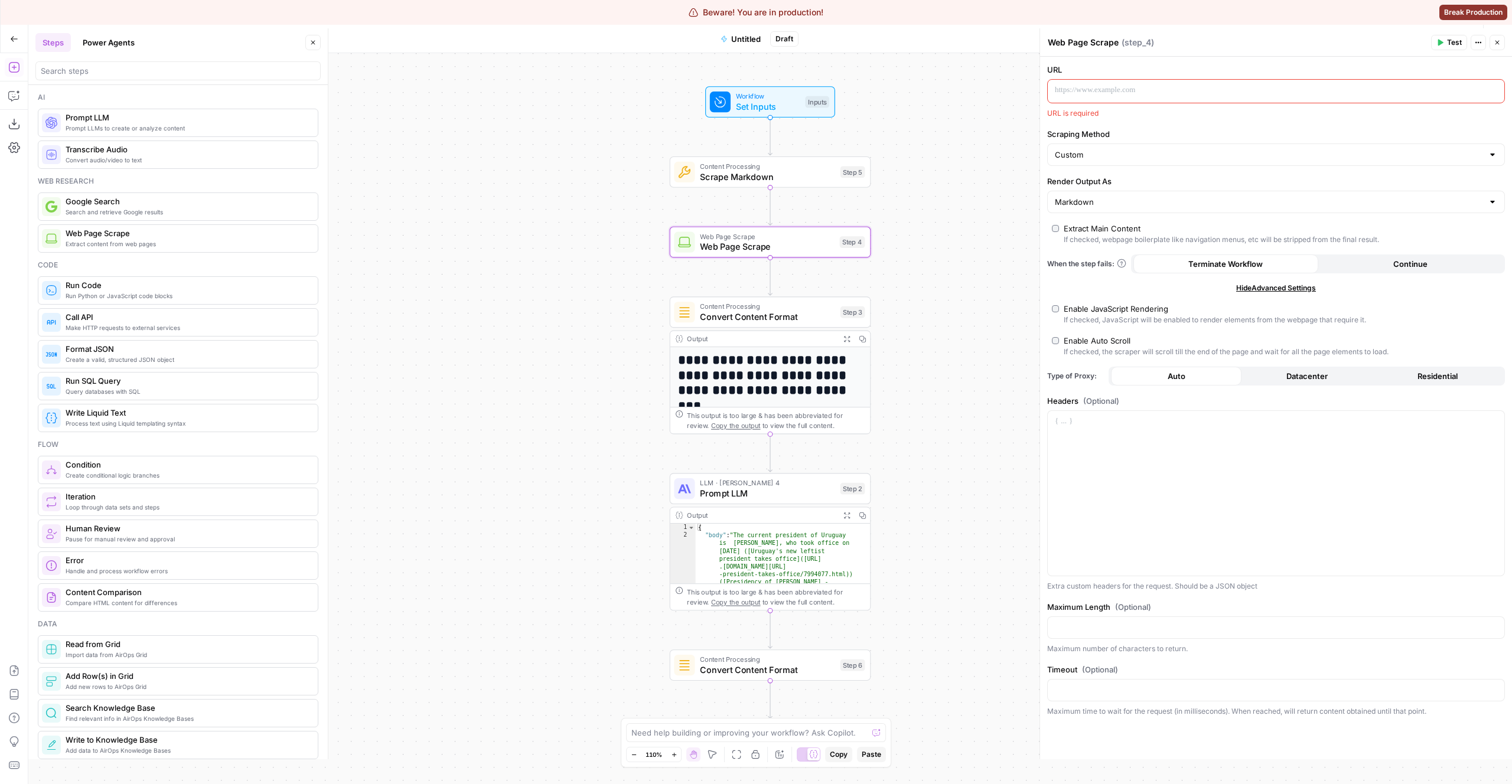
click at [1472, 377] on button "Residential" at bounding box center [1437, 376] width 130 height 19
click at [1324, 364] on div "URL URL is required Scraping Method Custom Render Output As Markdown Extract Ma…" at bounding box center [1276, 408] width 472 height 703
click at [1302, 385] on button "Datacenter" at bounding box center [1307, 376] width 130 height 19
click at [1181, 161] on div "Custom" at bounding box center [1276, 155] width 458 height 23
click at [1107, 204] on span "Detailed Scrape (Slowest)" at bounding box center [1274, 201] width 433 height 12
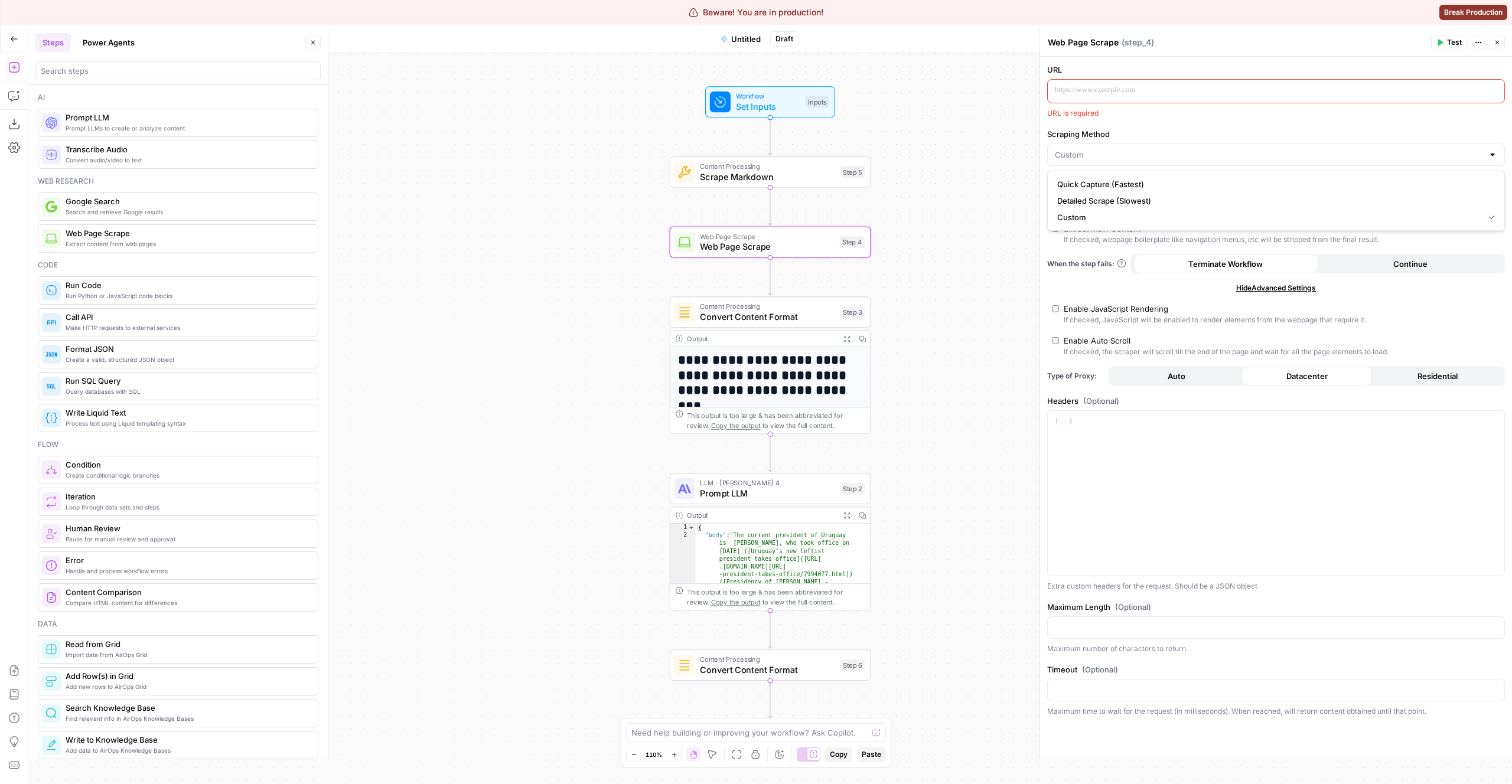
type input "Detailed Scrape (Slowest)"
